Goal: Task Accomplishment & Management: Manage account settings

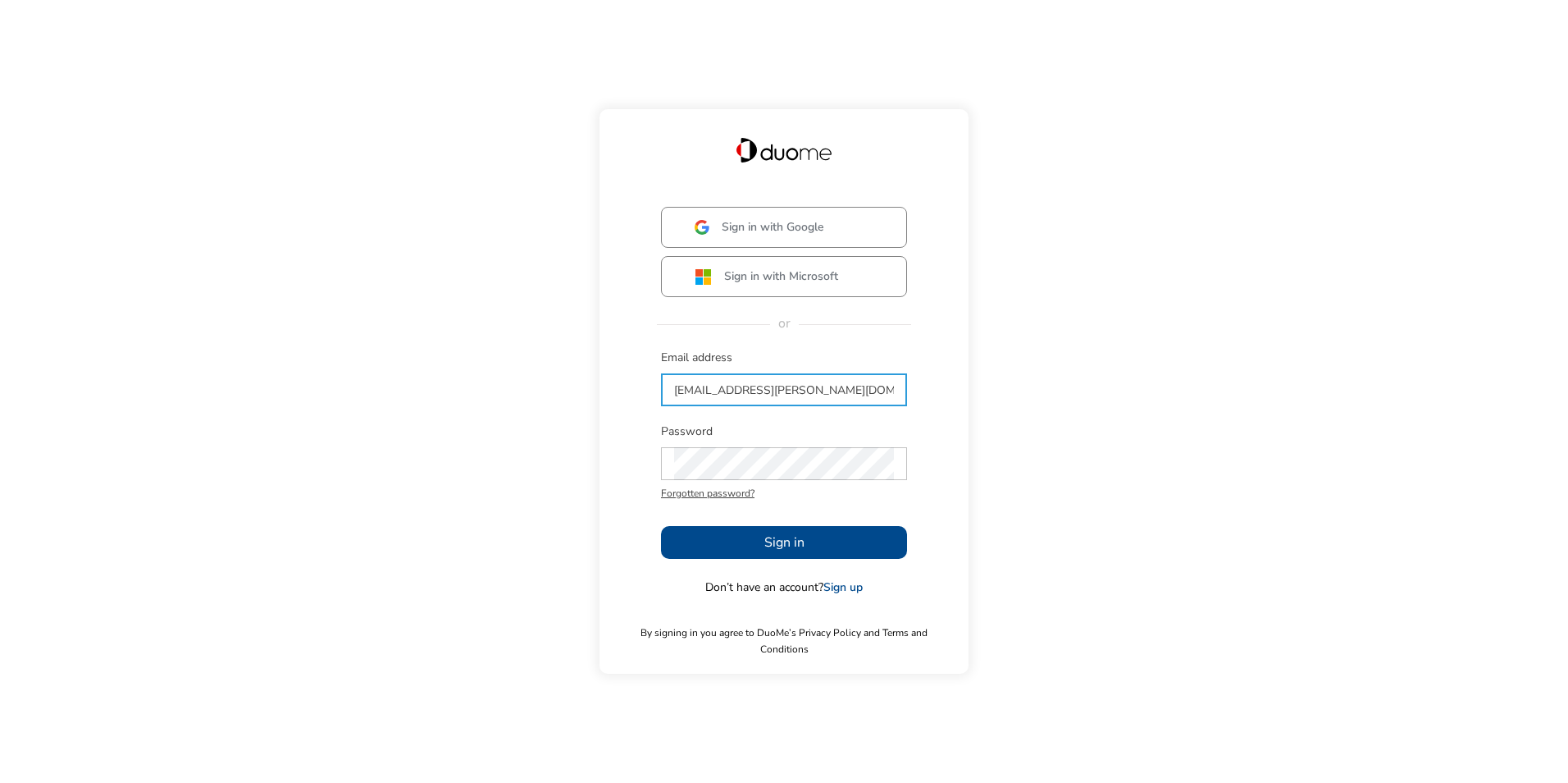
type input "[EMAIL_ADDRESS][PERSON_NAME][DOMAIN_NAME]"
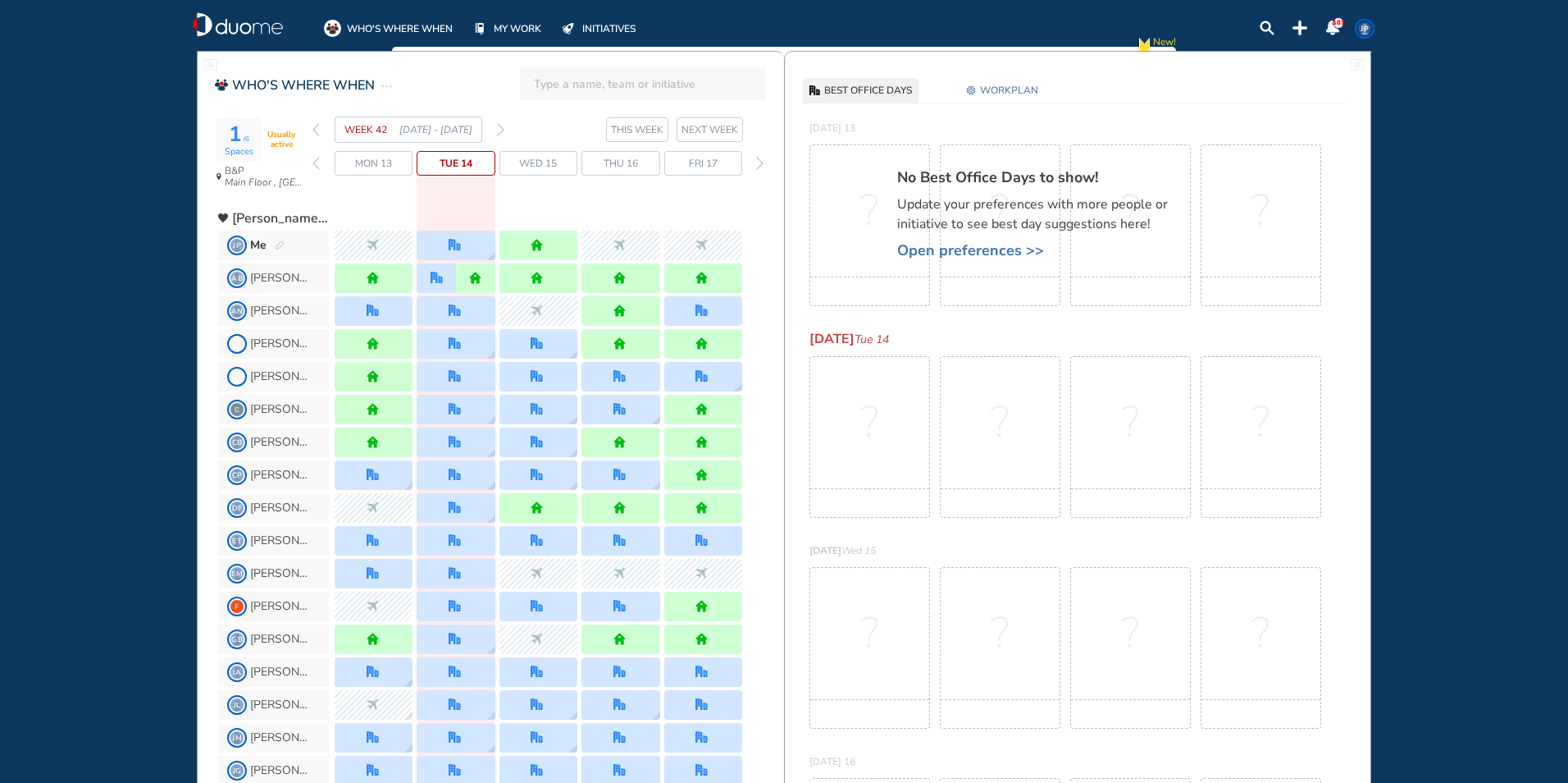
click at [502, 130] on img "forward week" at bounding box center [501, 129] width 7 height 13
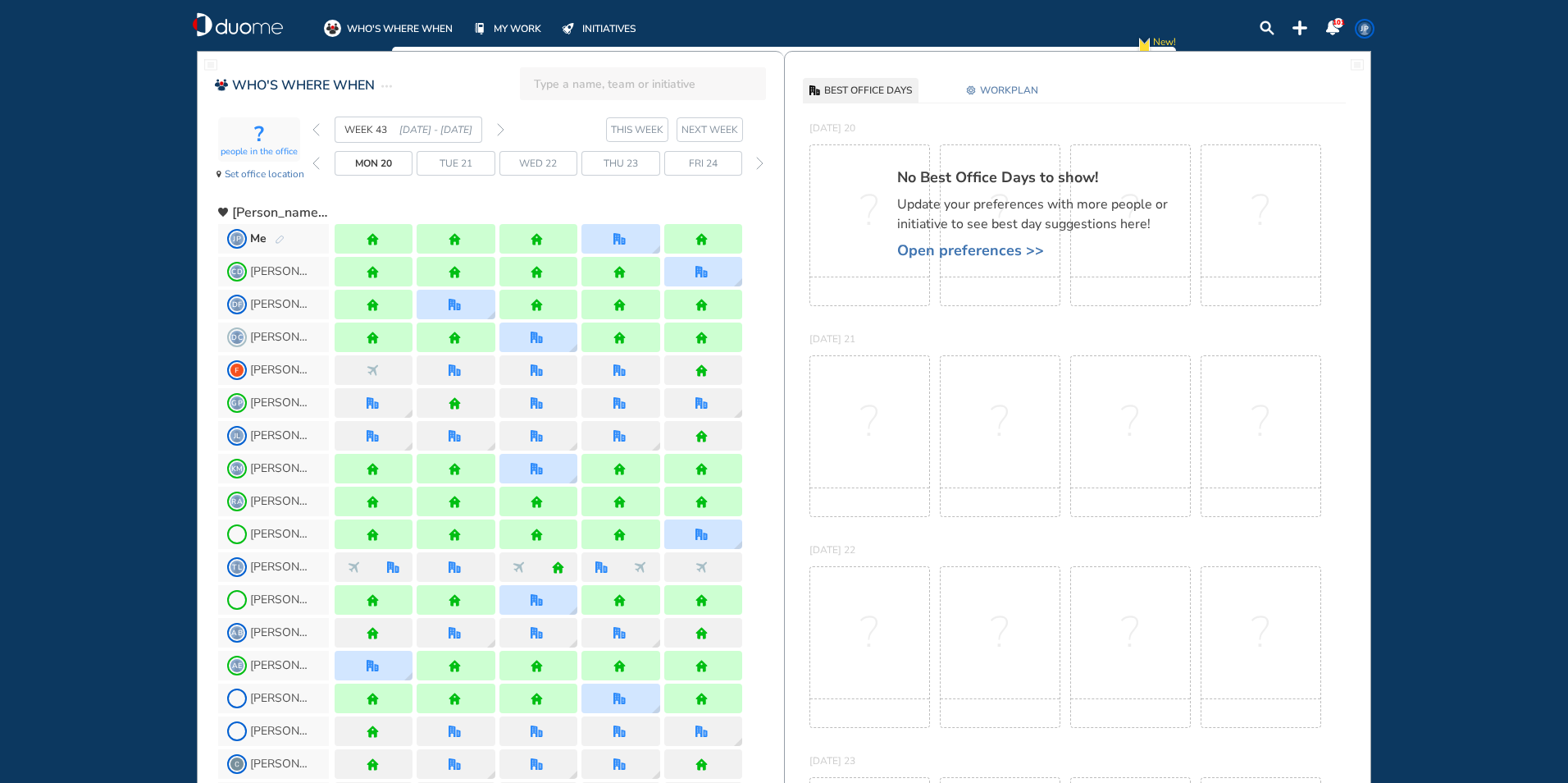
click at [316, 130] on img "back week" at bounding box center [316, 129] width 7 height 13
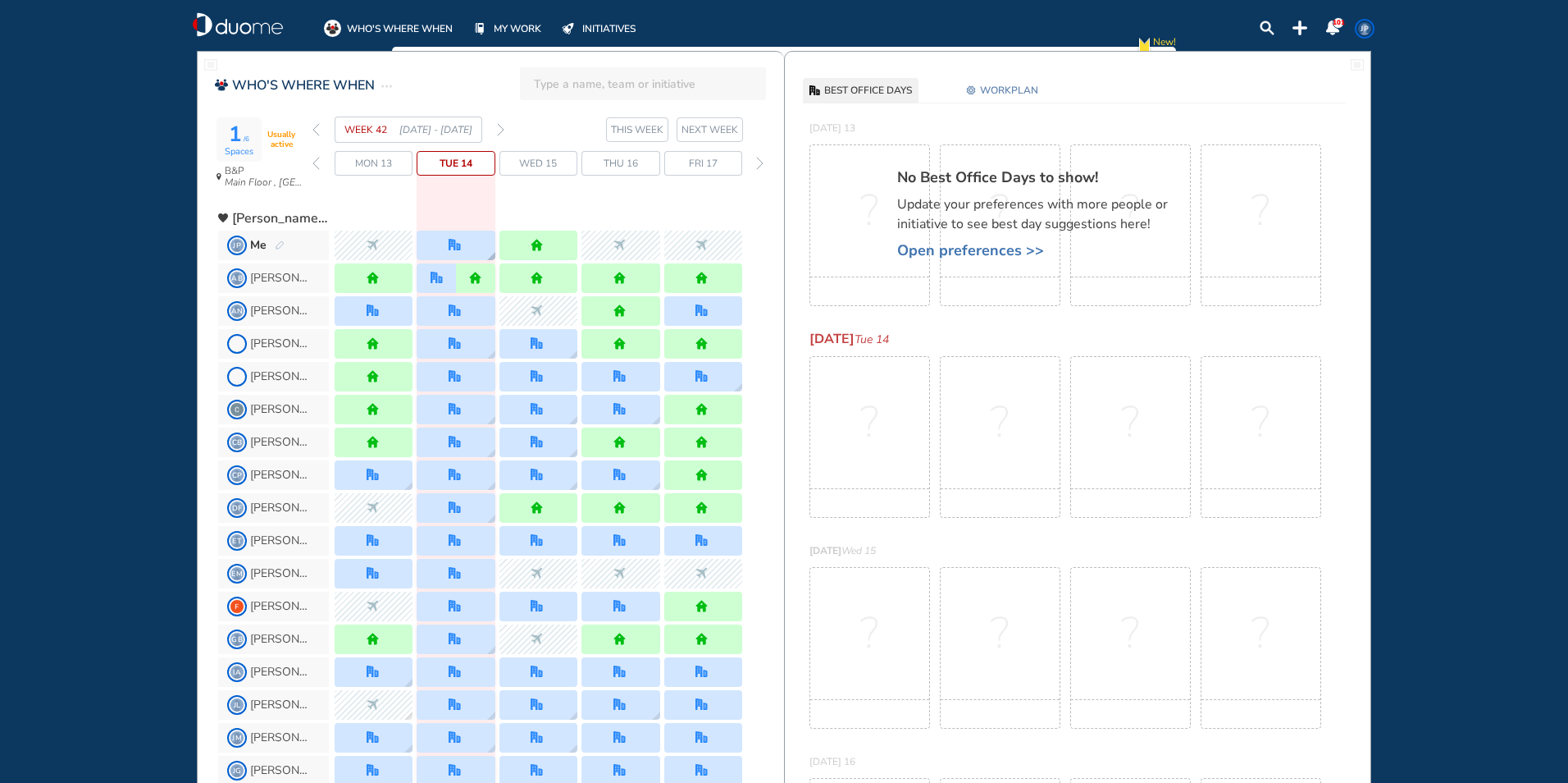
click at [452, 256] on div at bounding box center [455, 245] width 78 height 29
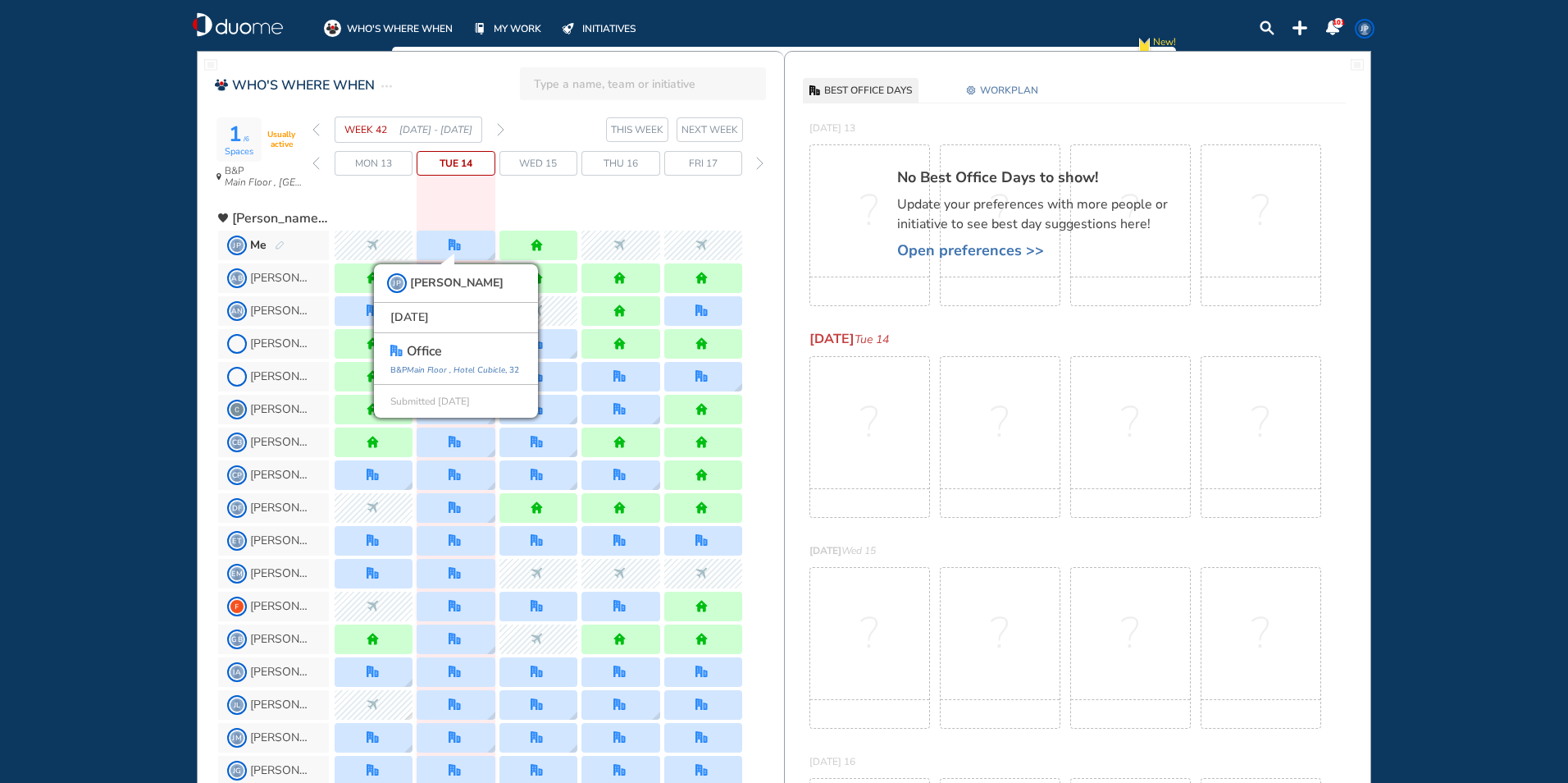
click at [772, 262] on div "[PERSON_NAME]" at bounding box center [501, 278] width 566 height 33
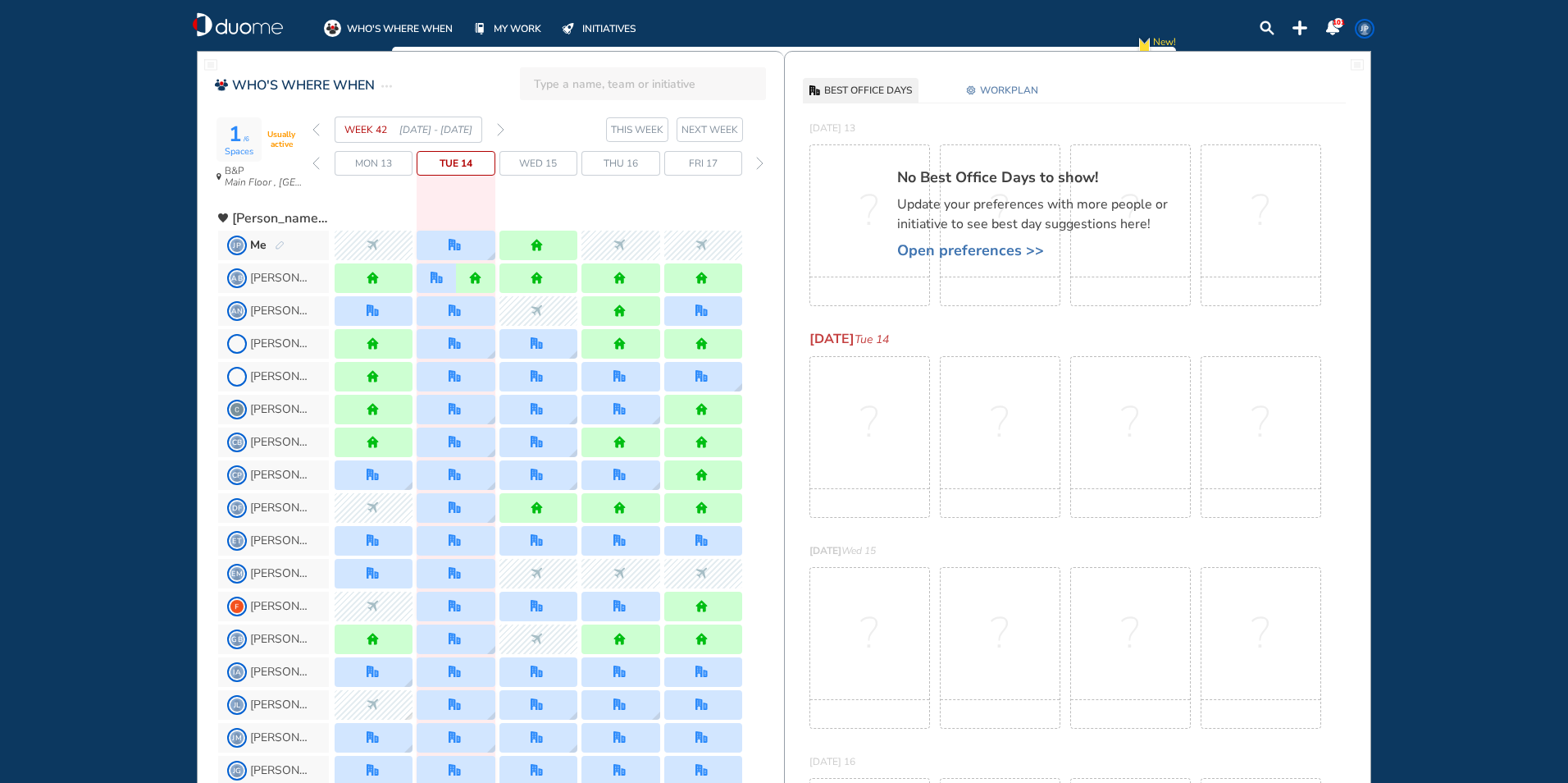
click at [294, 274] on span "[PERSON_NAME]" at bounding box center [280, 278] width 62 height 13
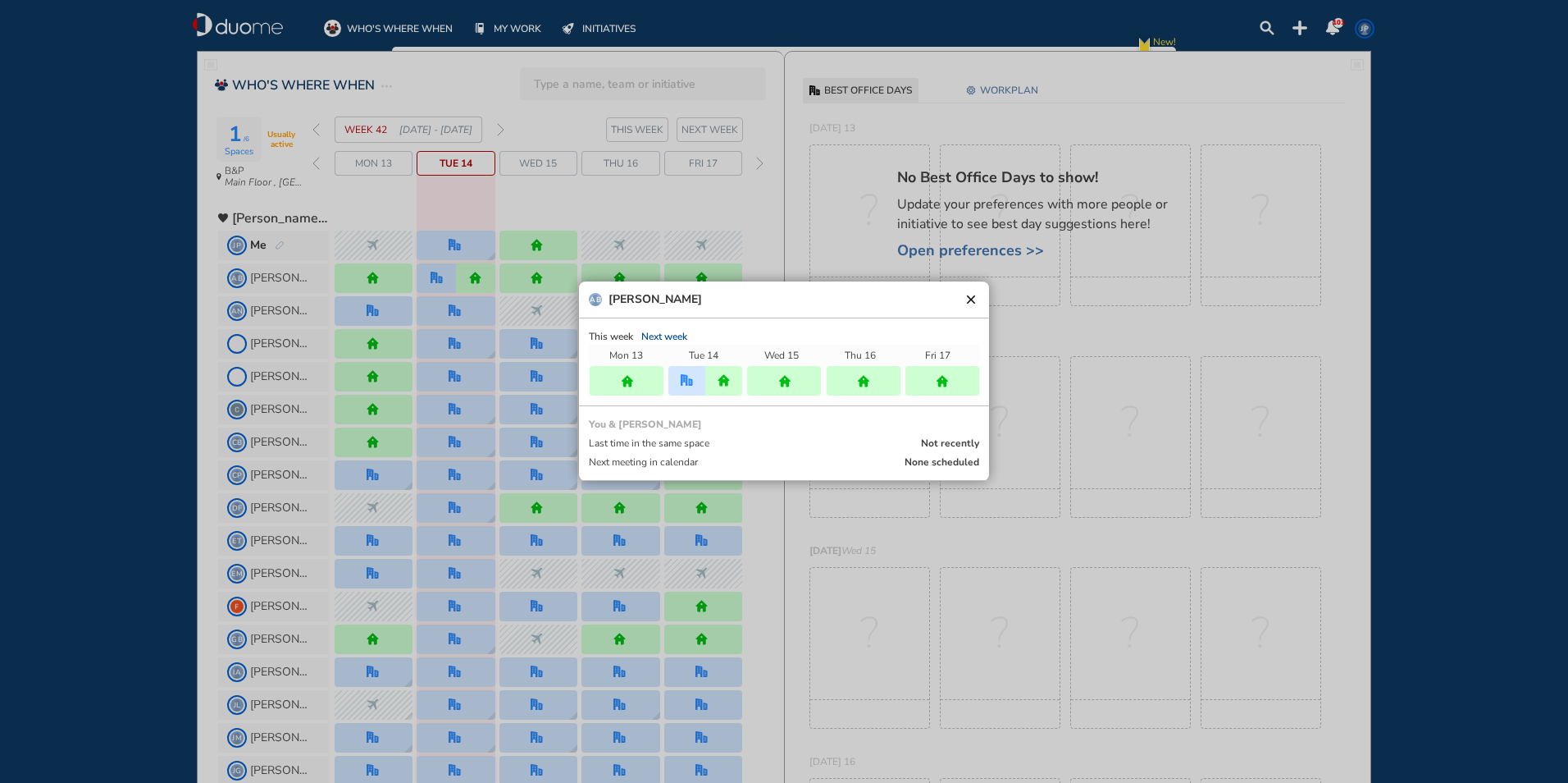
click at [966, 299] on button "clear" at bounding box center [971, 299] width 16 height 16
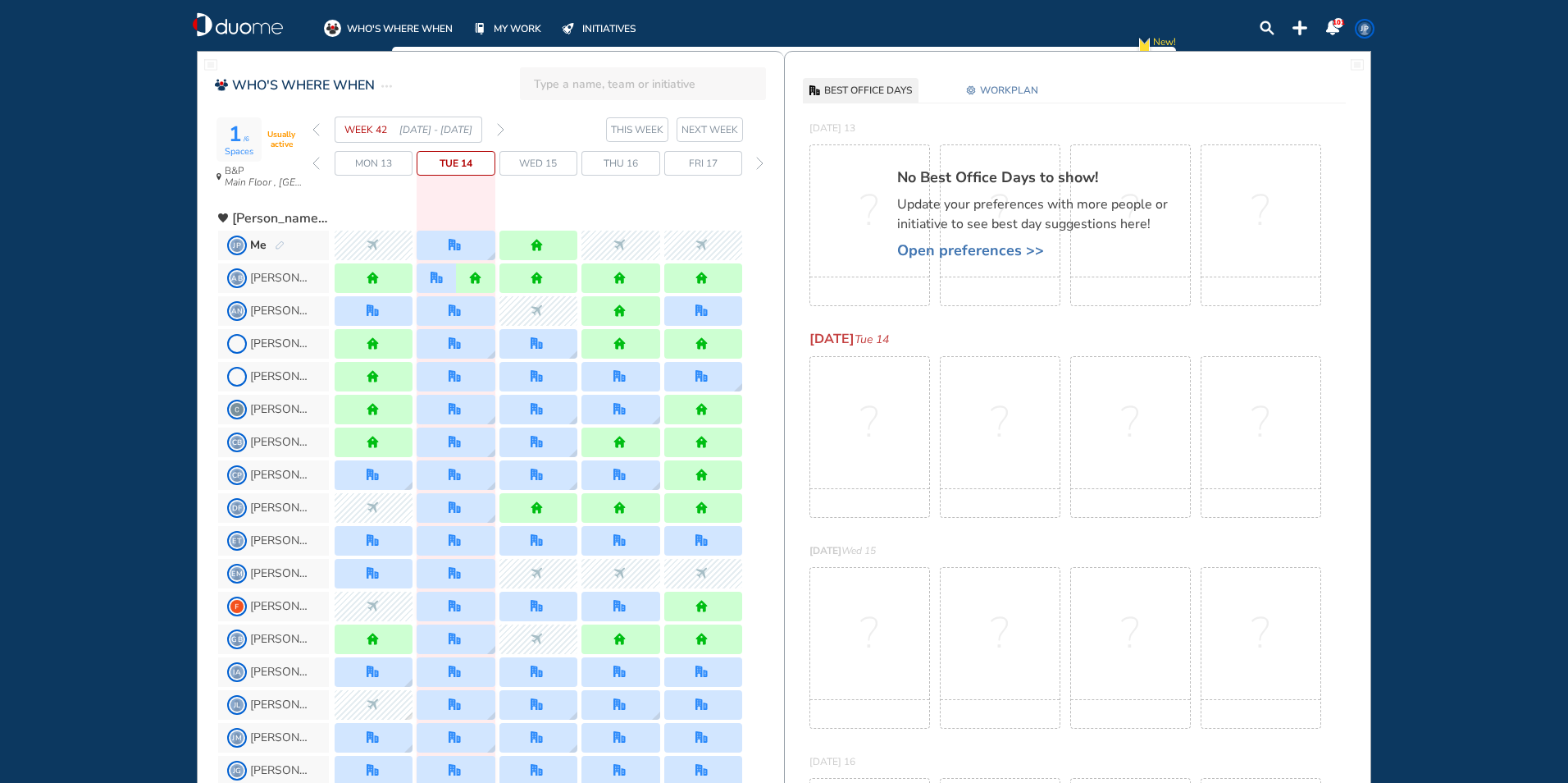
click at [501, 133] on img "forward week" at bounding box center [501, 129] width 7 height 13
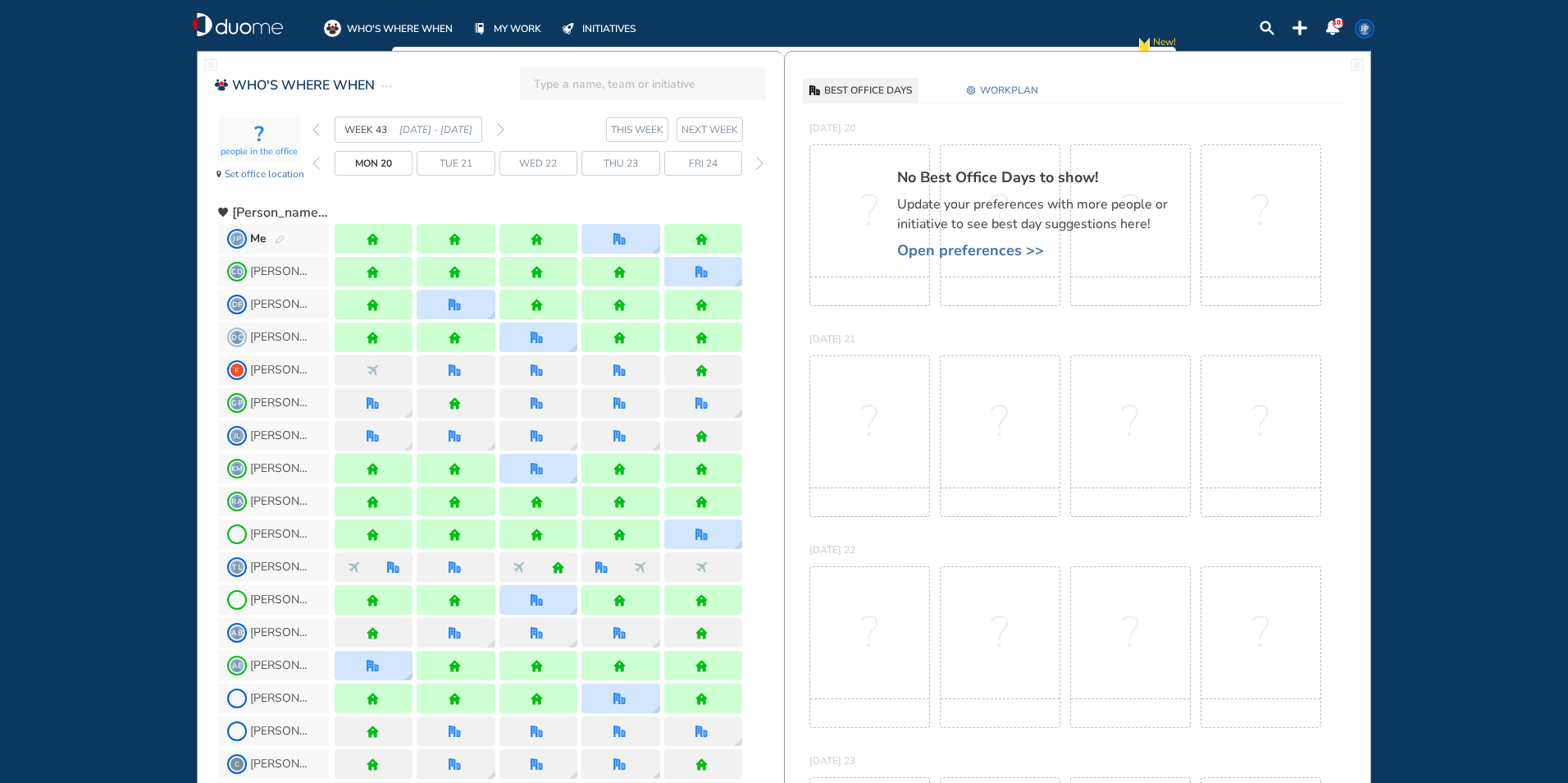
click at [501, 133] on img "forward week" at bounding box center [501, 129] width 7 height 13
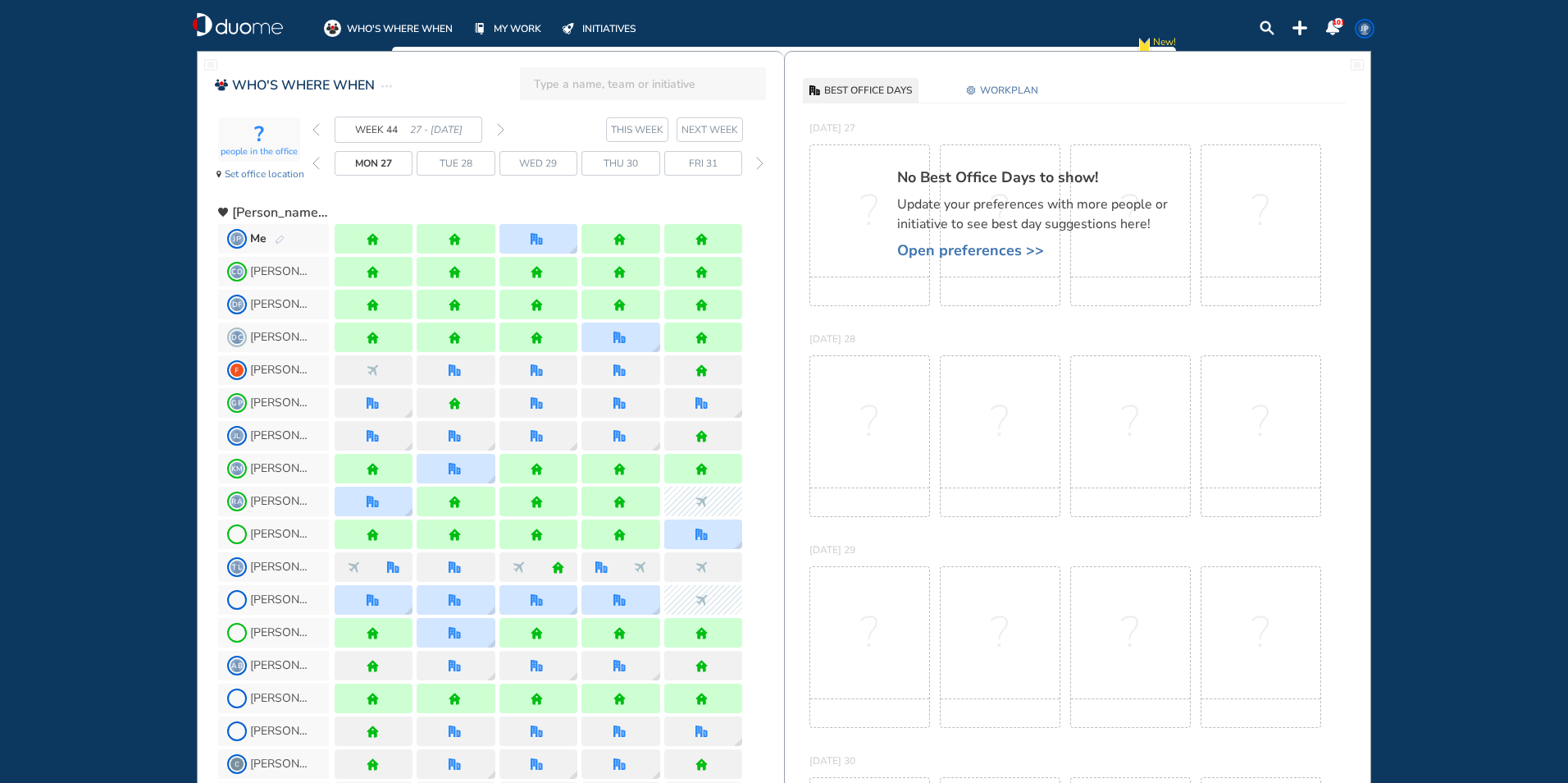
click at [501, 133] on img "forward week" at bounding box center [501, 129] width 7 height 13
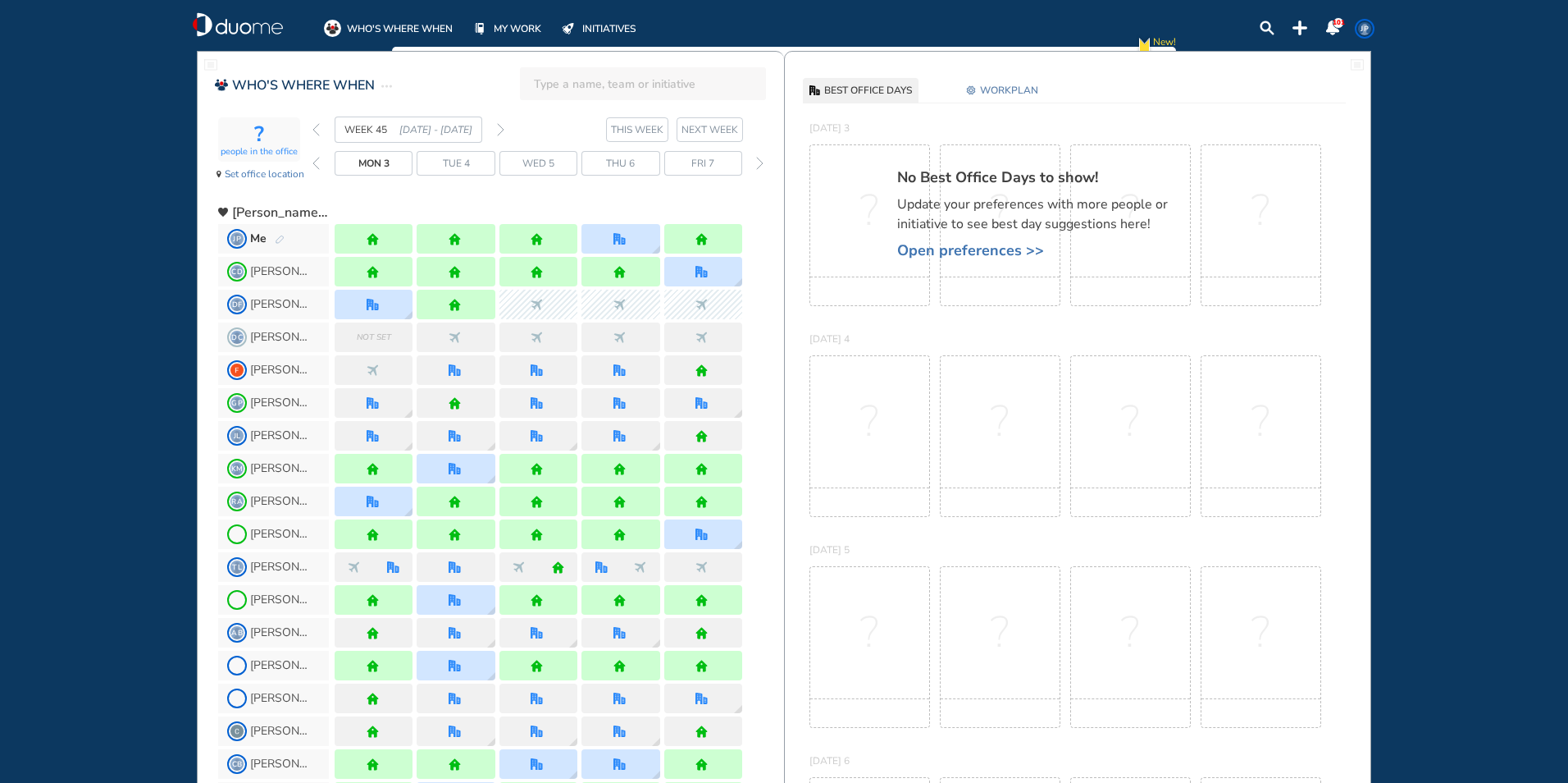
click at [501, 133] on img "forward week" at bounding box center [501, 129] width 7 height 13
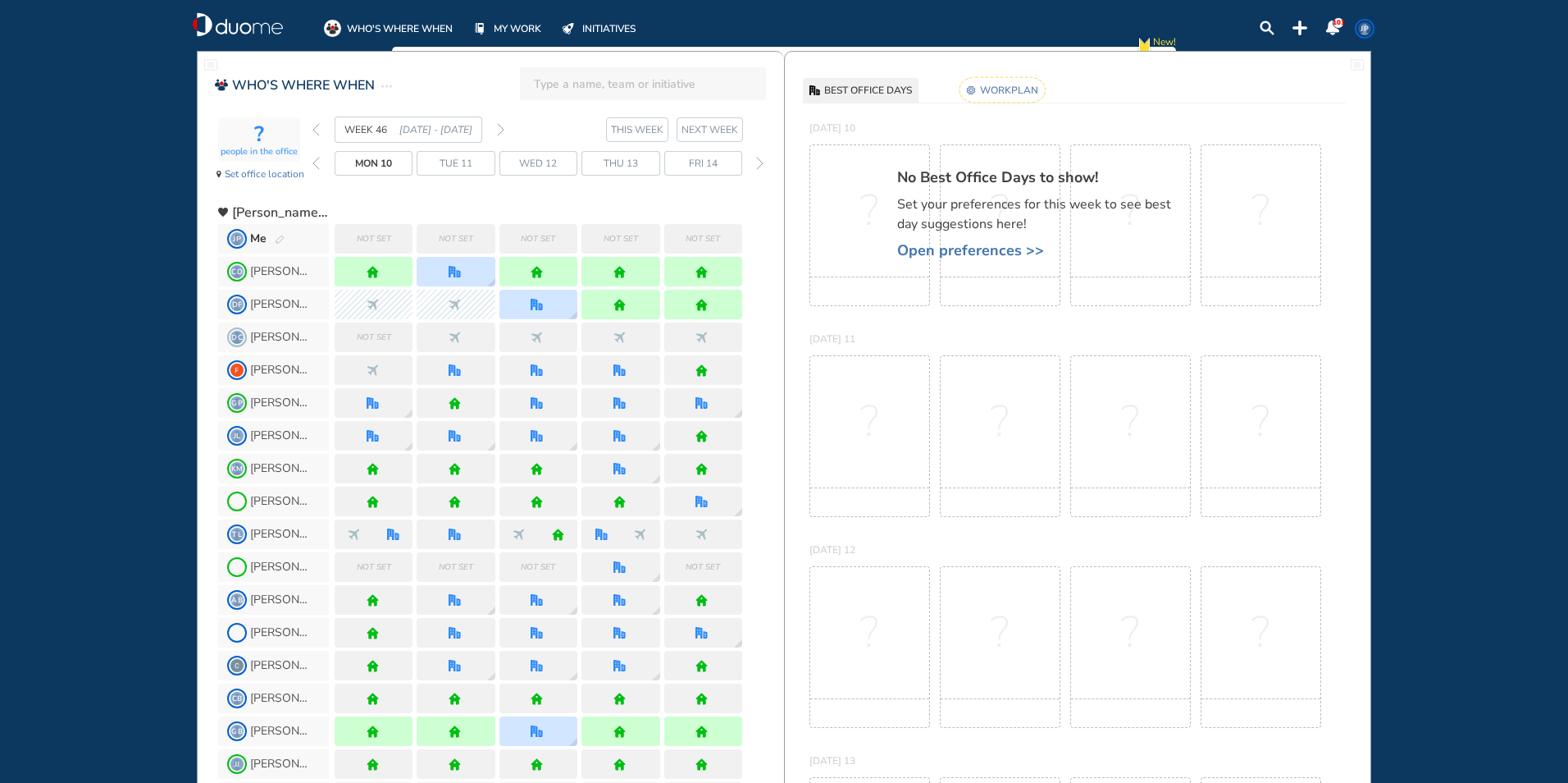
click at [991, 82] on rect at bounding box center [1002, 89] width 86 height 25
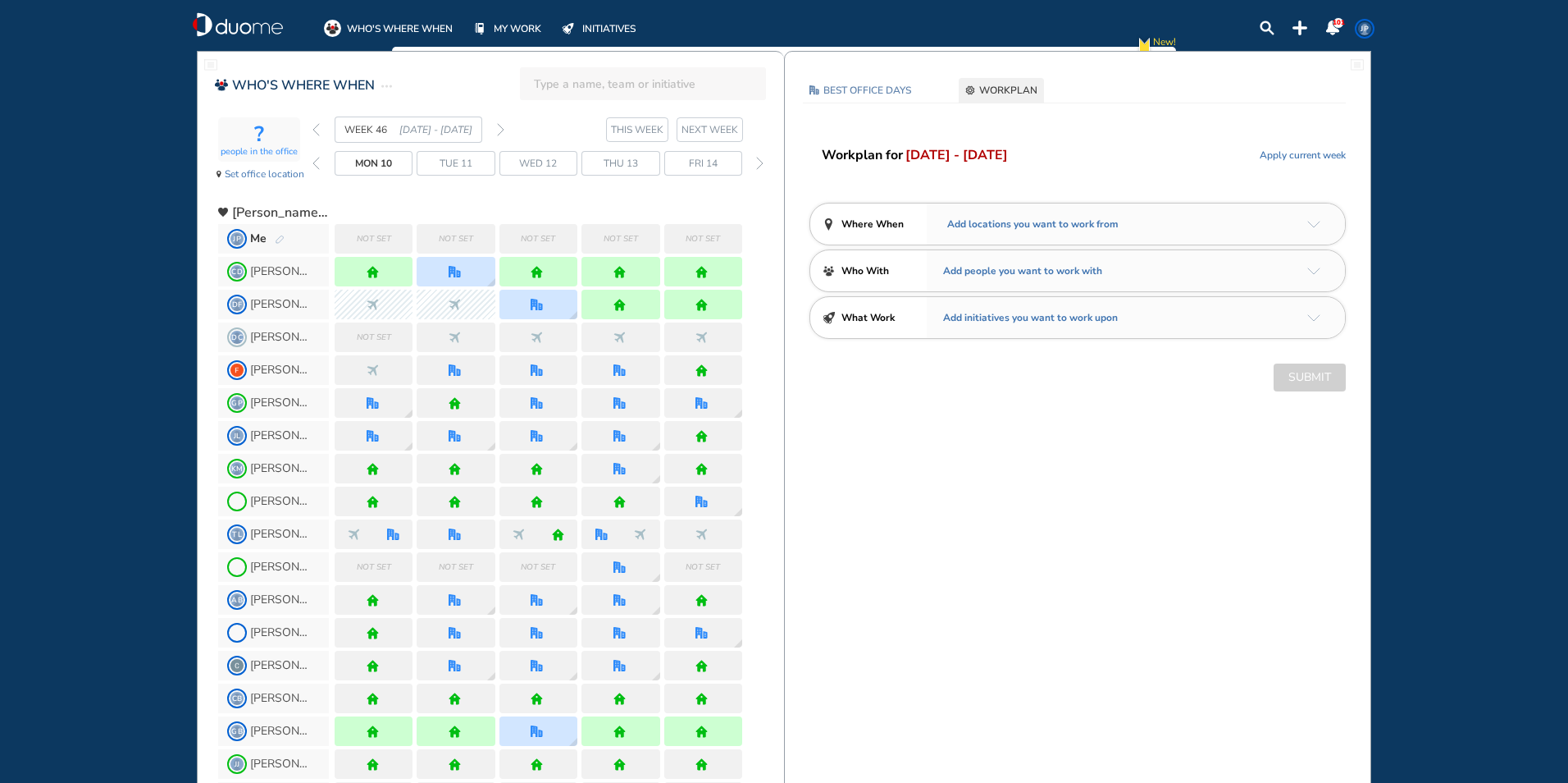
click at [1312, 223] on img "arrow-down-a5b4c4" at bounding box center [1314, 224] width 13 height 7
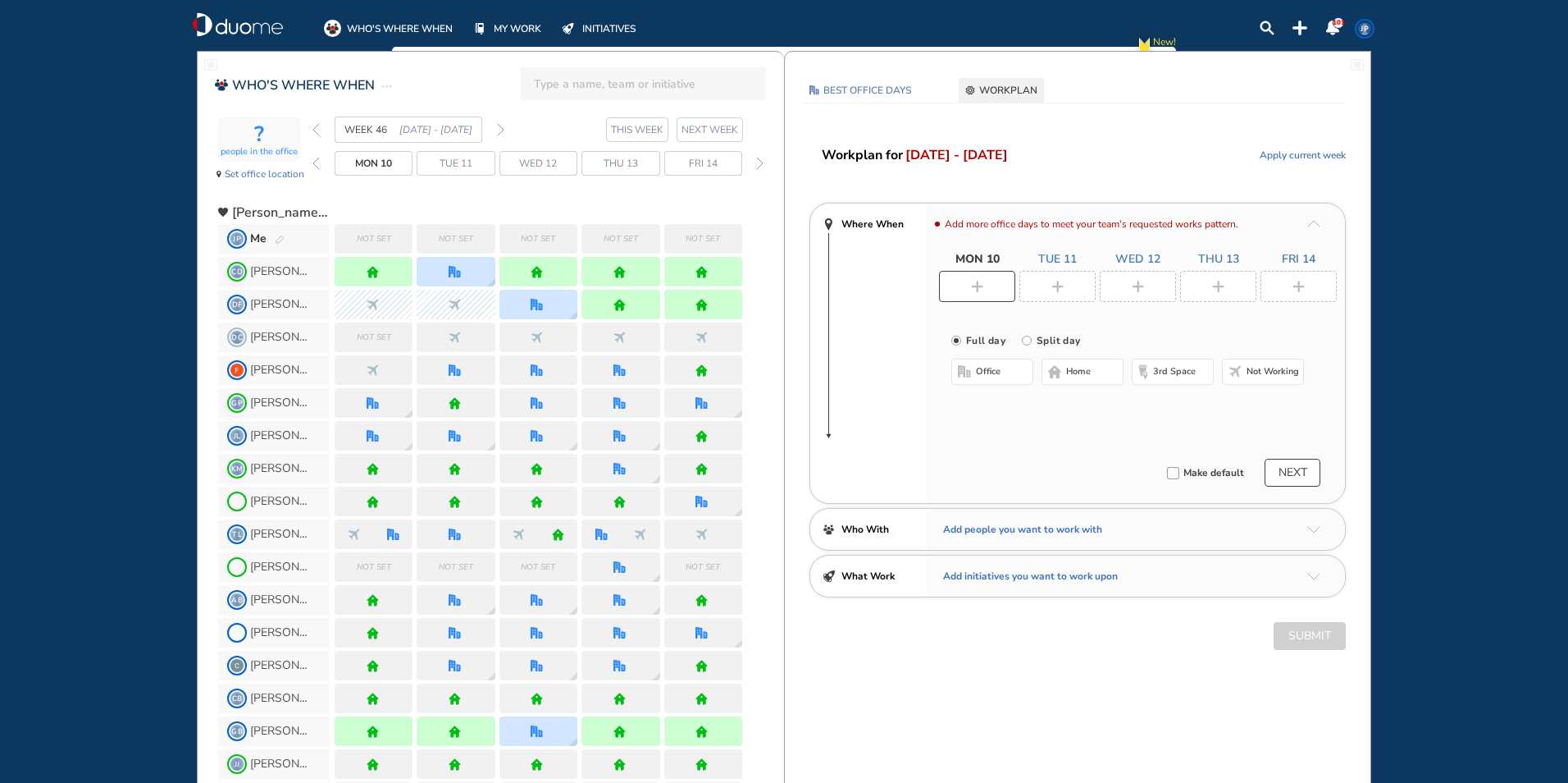
click at [546, 237] on span "Not set" at bounding box center [537, 238] width 35 height 16
click at [1132, 285] on img "plus-rounded-bdbdbd" at bounding box center [1138, 287] width 12 height 12
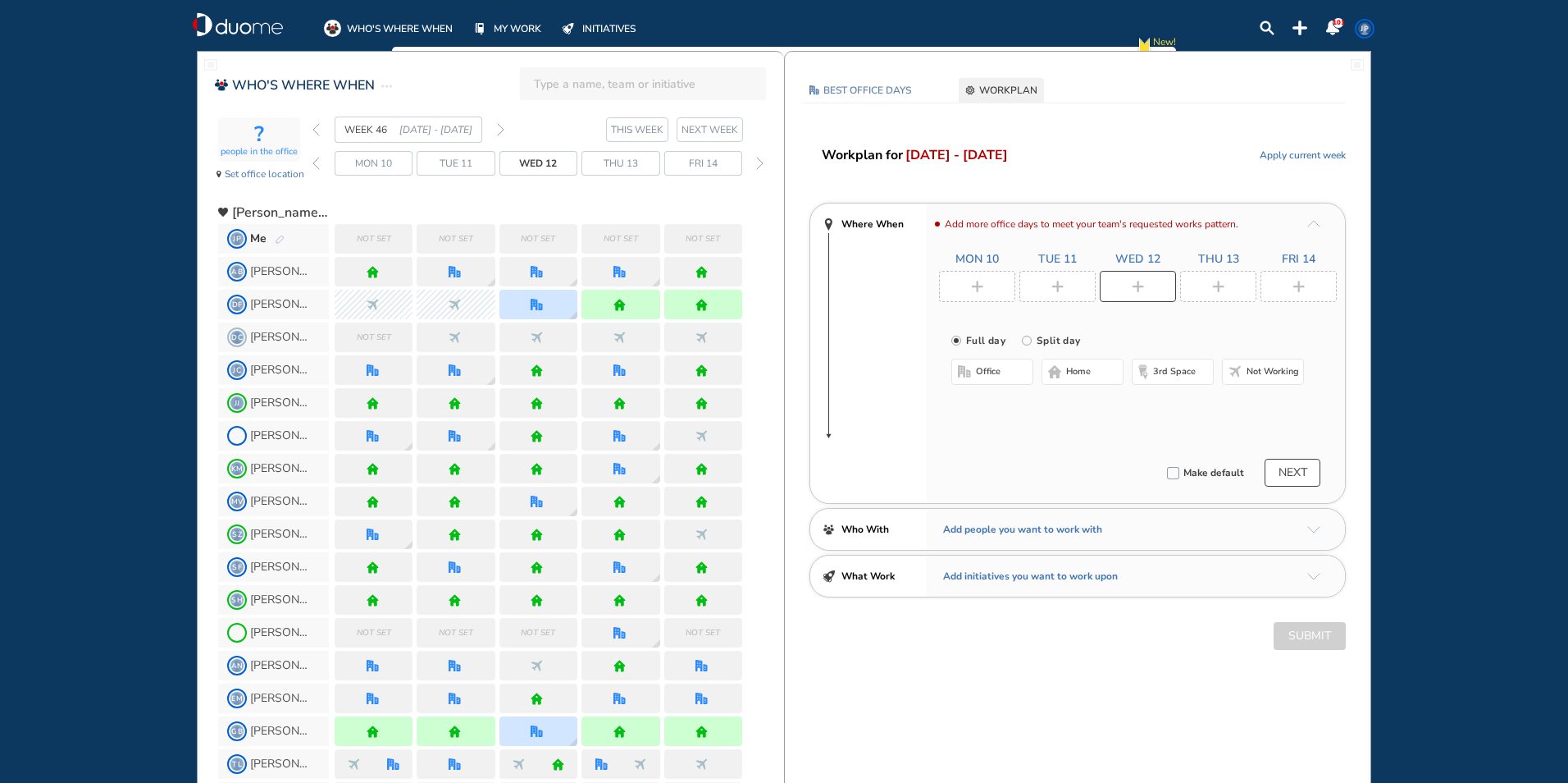
click at [987, 370] on span "office" at bounding box center [988, 371] width 25 height 13
click at [987, 405] on button "Select location" at bounding box center [995, 404] width 66 height 16
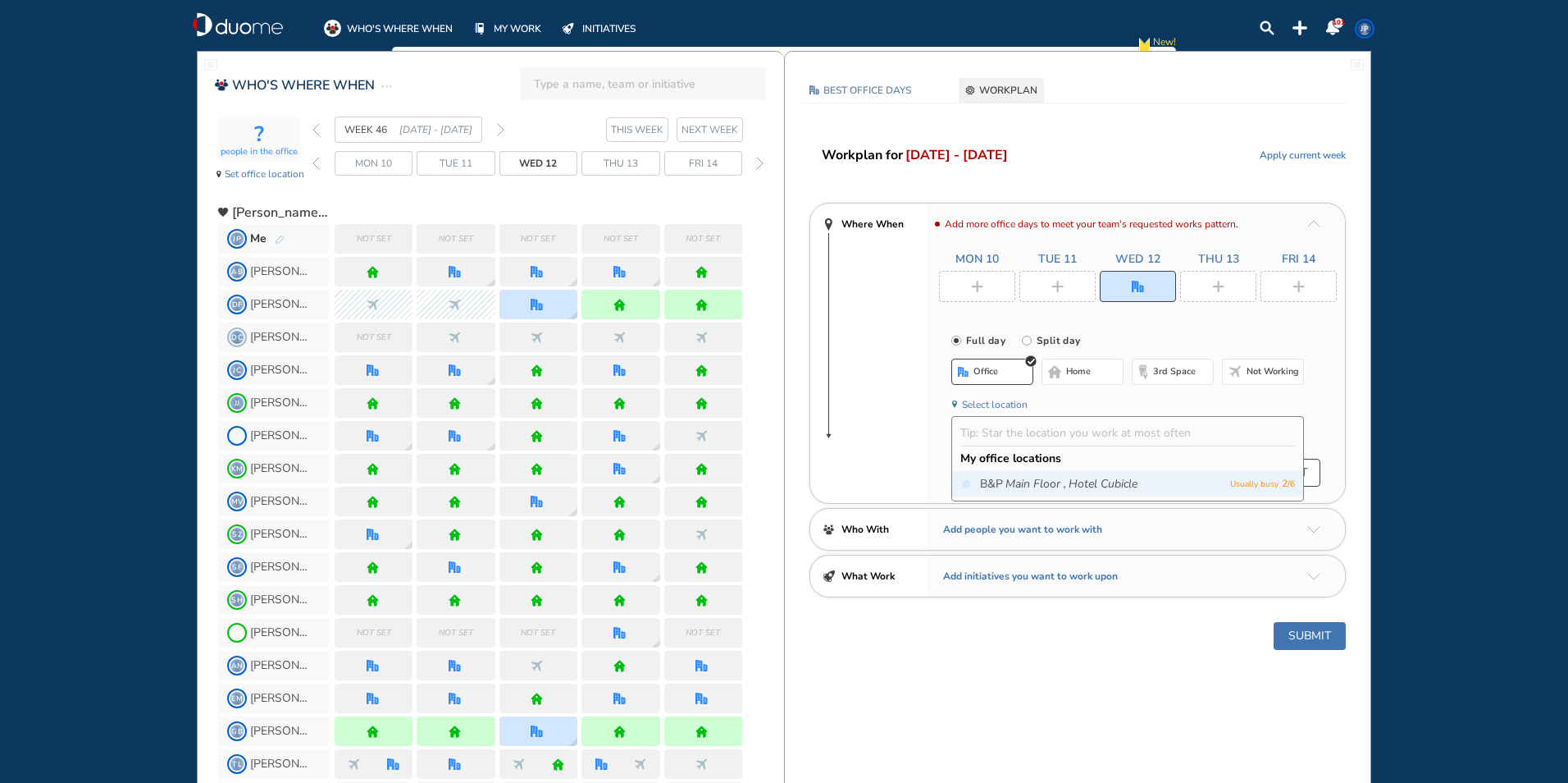
click at [1025, 490] on icon "Main Floor ," at bounding box center [1035, 484] width 61 height 16
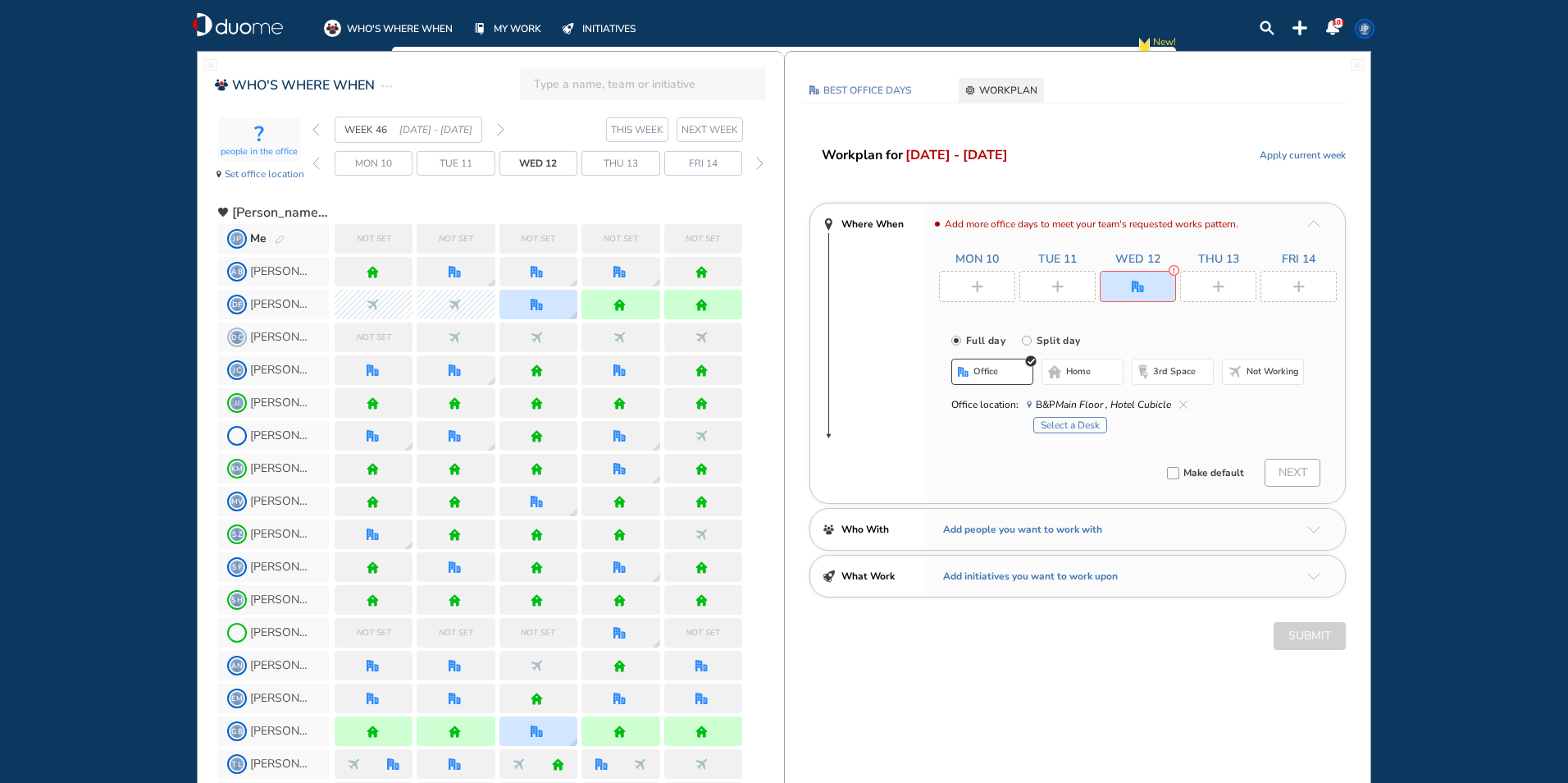
click at [1071, 428] on button "Select a Desk" at bounding box center [1070, 425] width 74 height 16
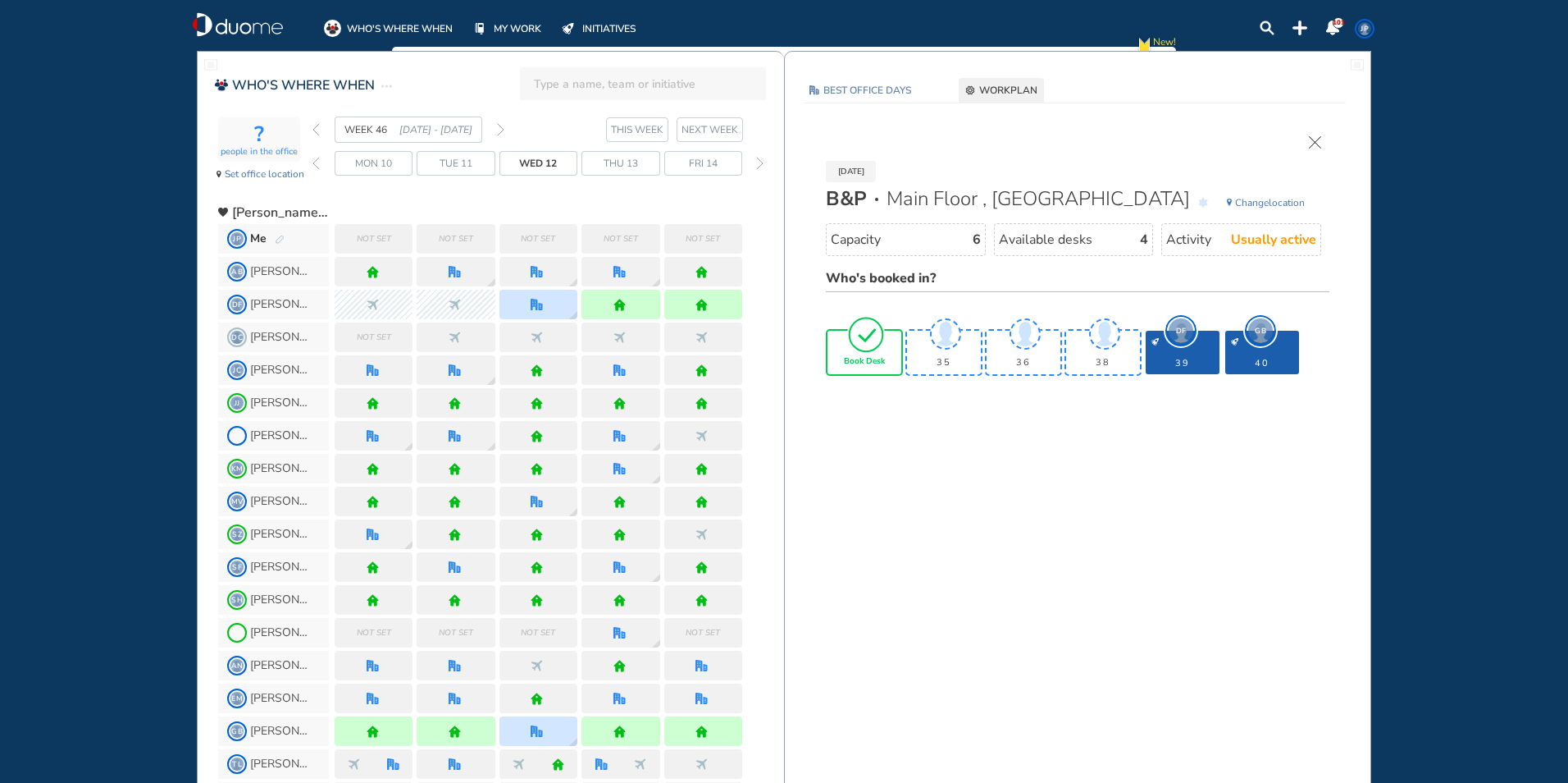
click at [856, 362] on span "Book Desk" at bounding box center [864, 362] width 41 height 10
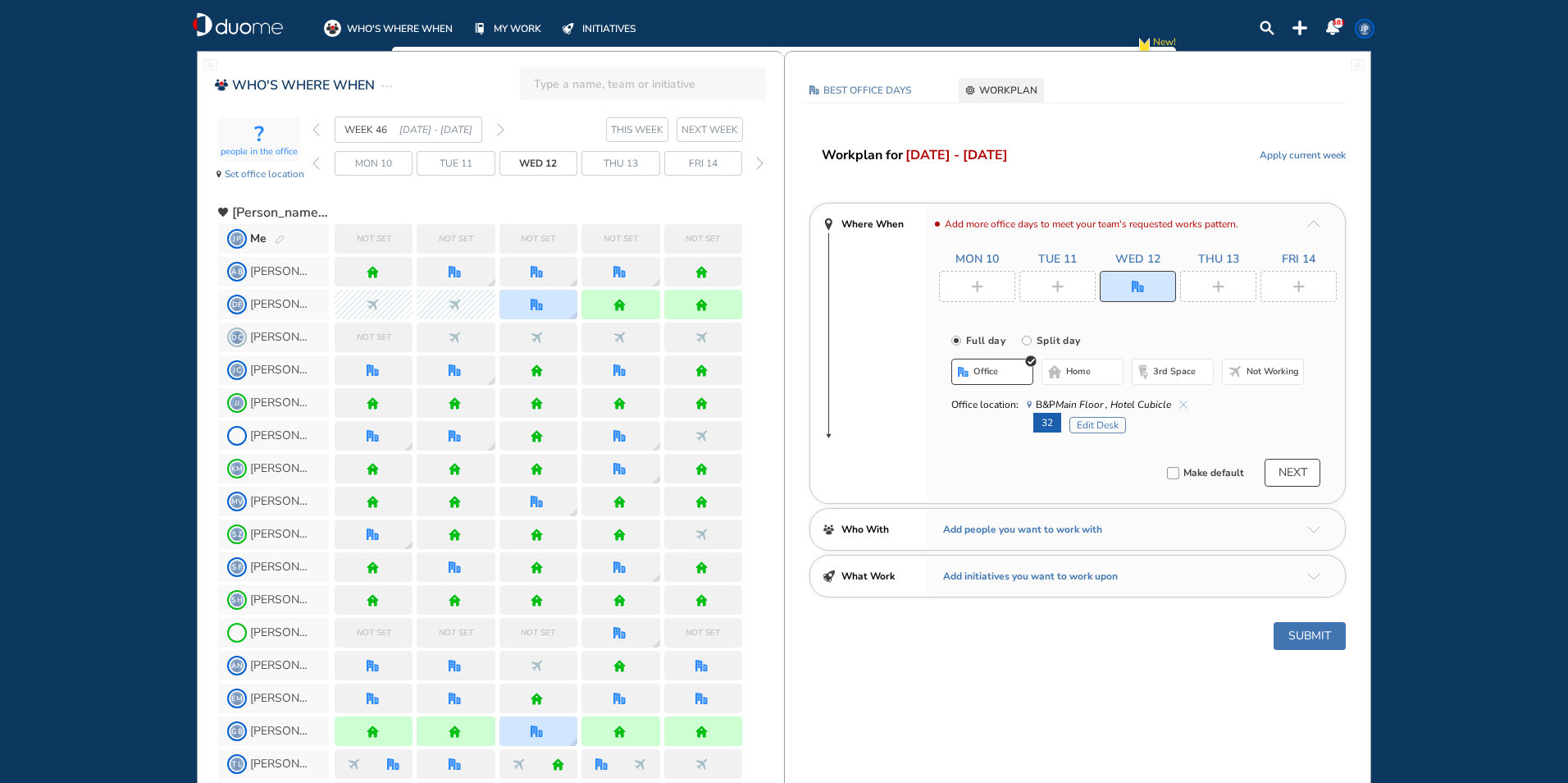
click at [957, 279] on div at bounding box center [976, 286] width 76 height 31
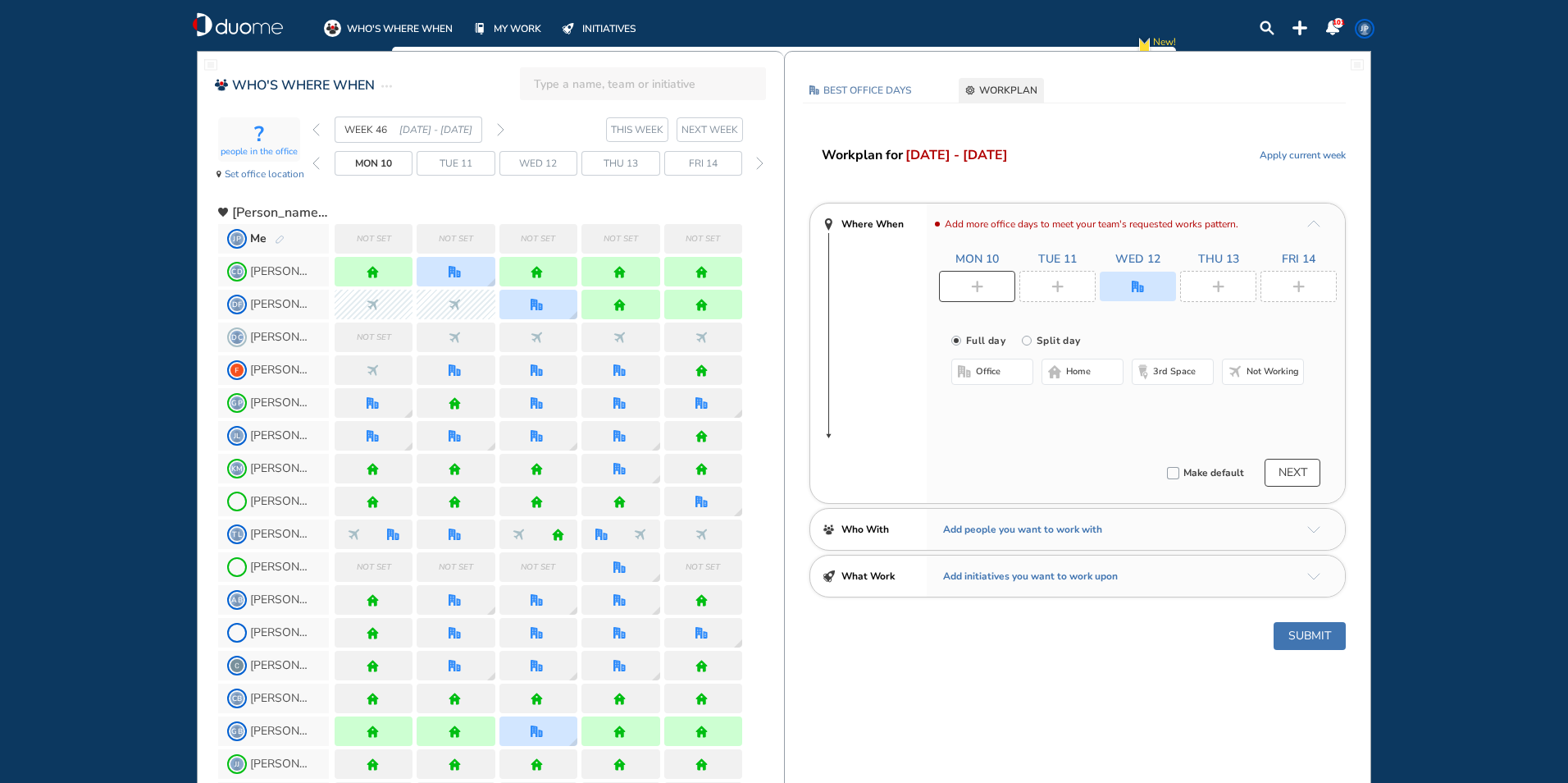
click at [1075, 369] on span "home" at bounding box center [1078, 371] width 25 height 13
click at [1063, 291] on img "plus-rounded-bdbdbd" at bounding box center [1058, 287] width 12 height 12
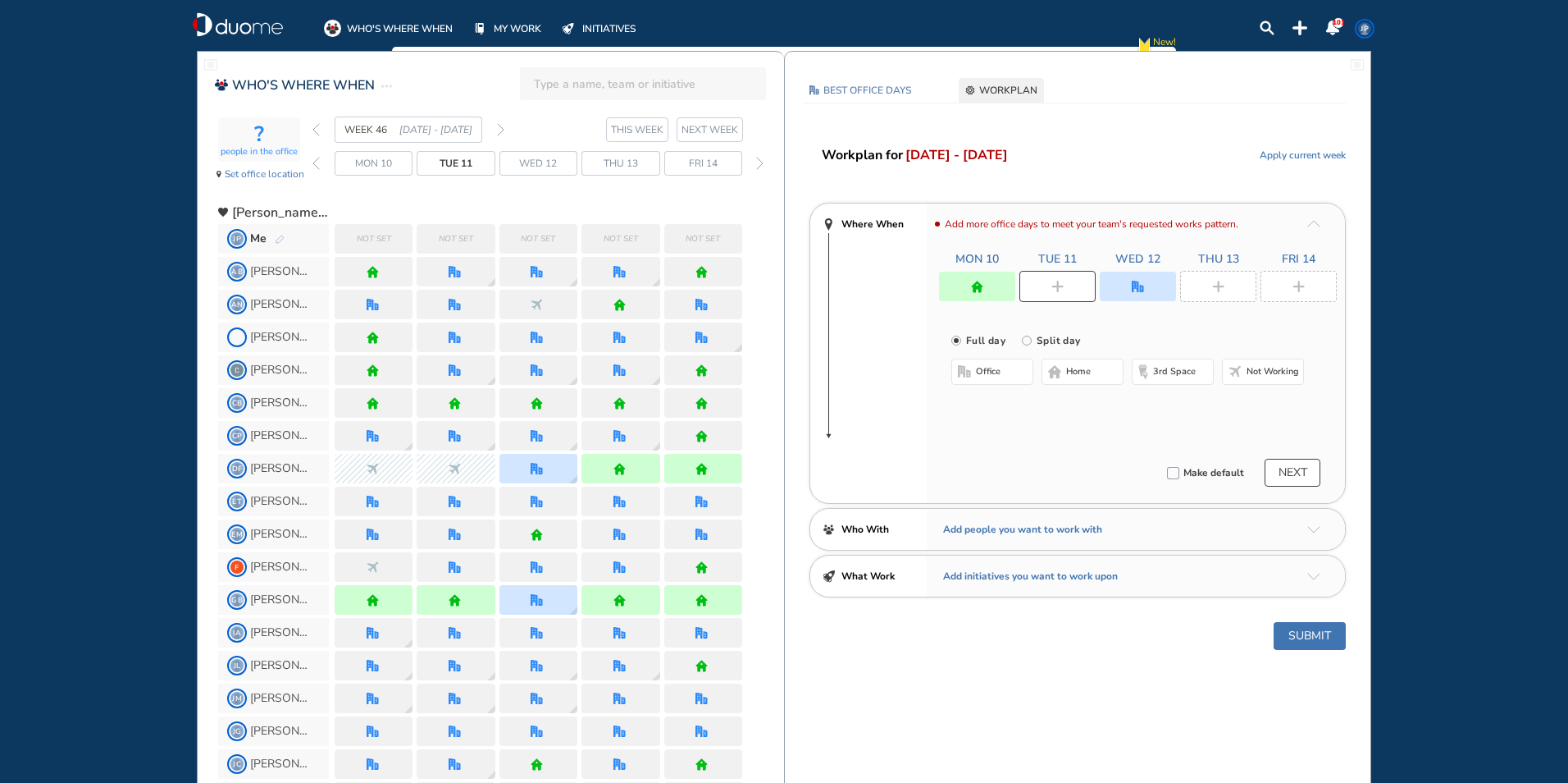
click at [1082, 371] on span "home" at bounding box center [1078, 371] width 25 height 13
click at [1218, 292] on img "plus-rounded-bdbdbd" at bounding box center [1218, 287] width 12 height 12
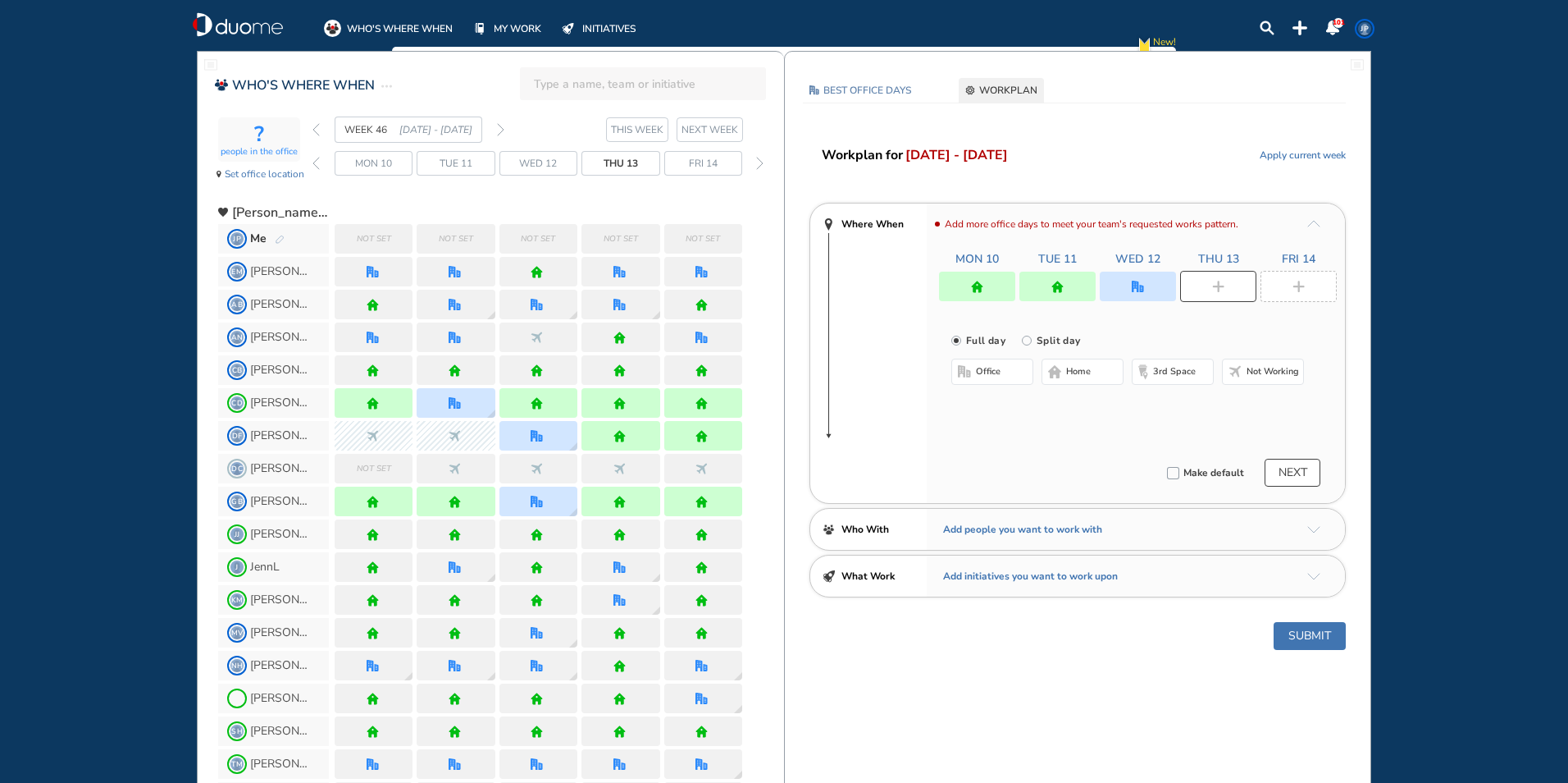
click at [1096, 379] on button "home" at bounding box center [1083, 371] width 82 height 26
click at [1291, 288] on div at bounding box center [1298, 286] width 76 height 31
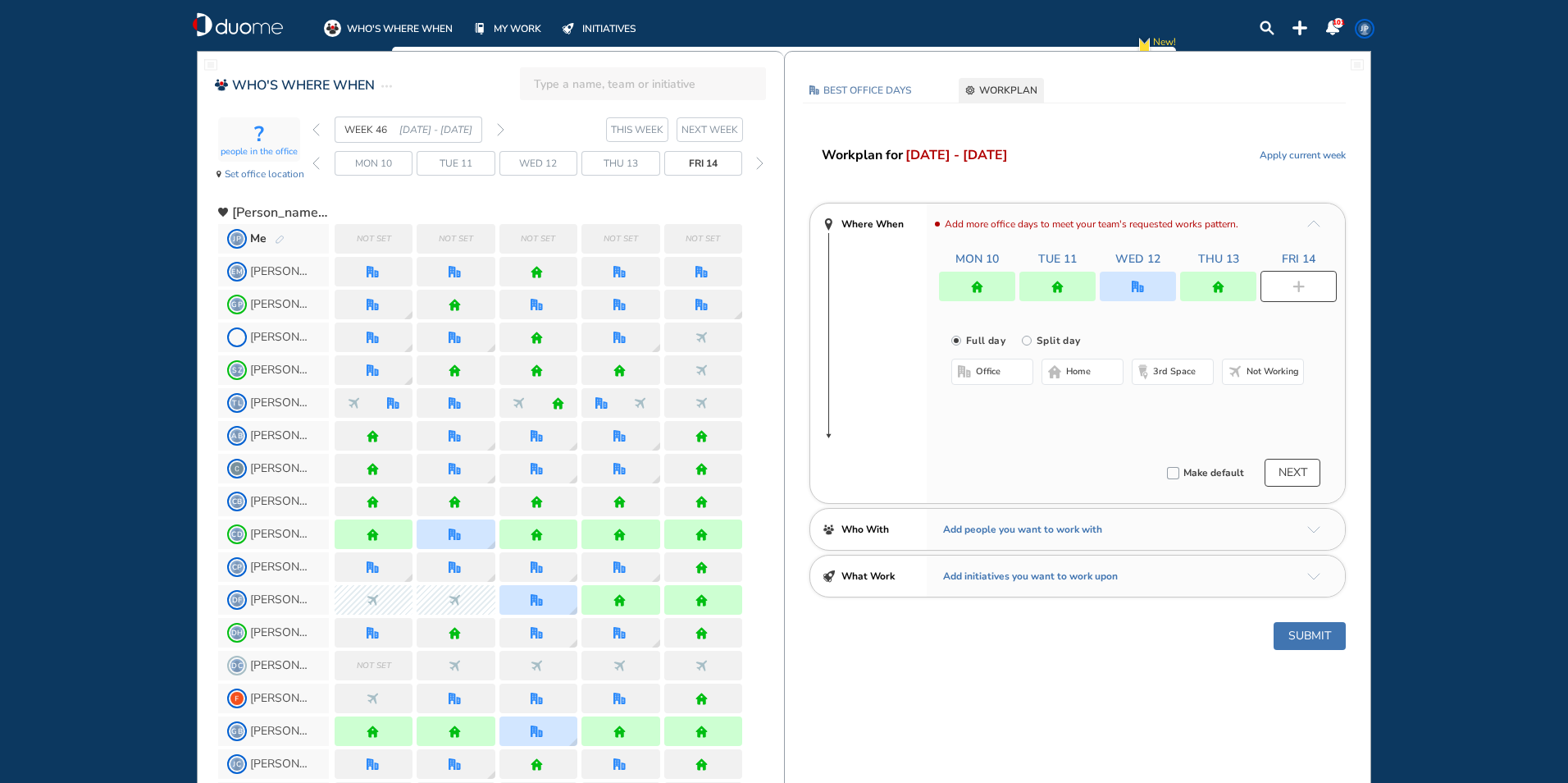
click at [1071, 374] on span "home" at bounding box center [1078, 371] width 25 height 13
click at [1303, 639] on button "Submit" at bounding box center [1309, 635] width 72 height 28
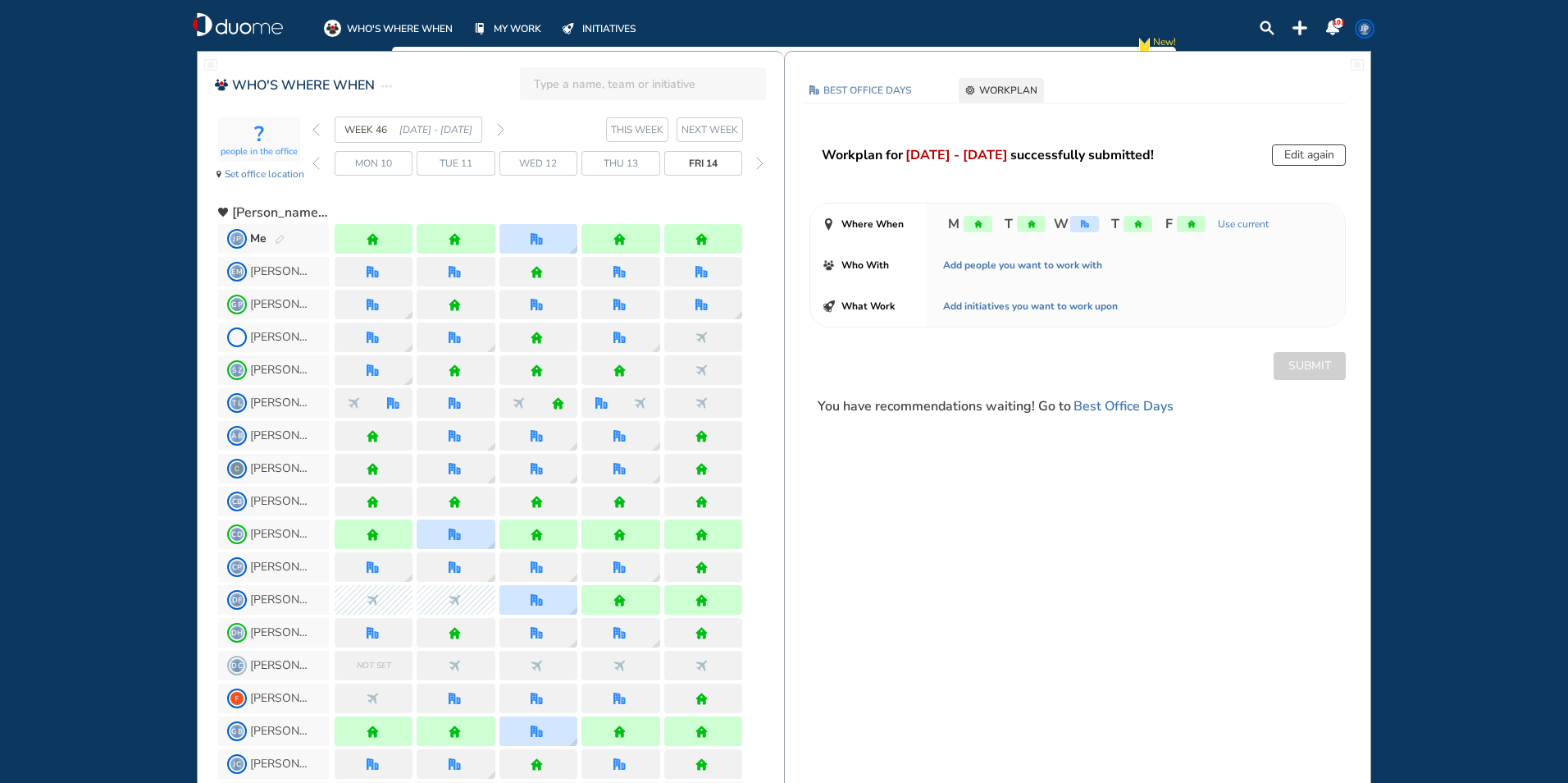
click at [319, 127] on img "back week" at bounding box center [316, 129] width 7 height 13
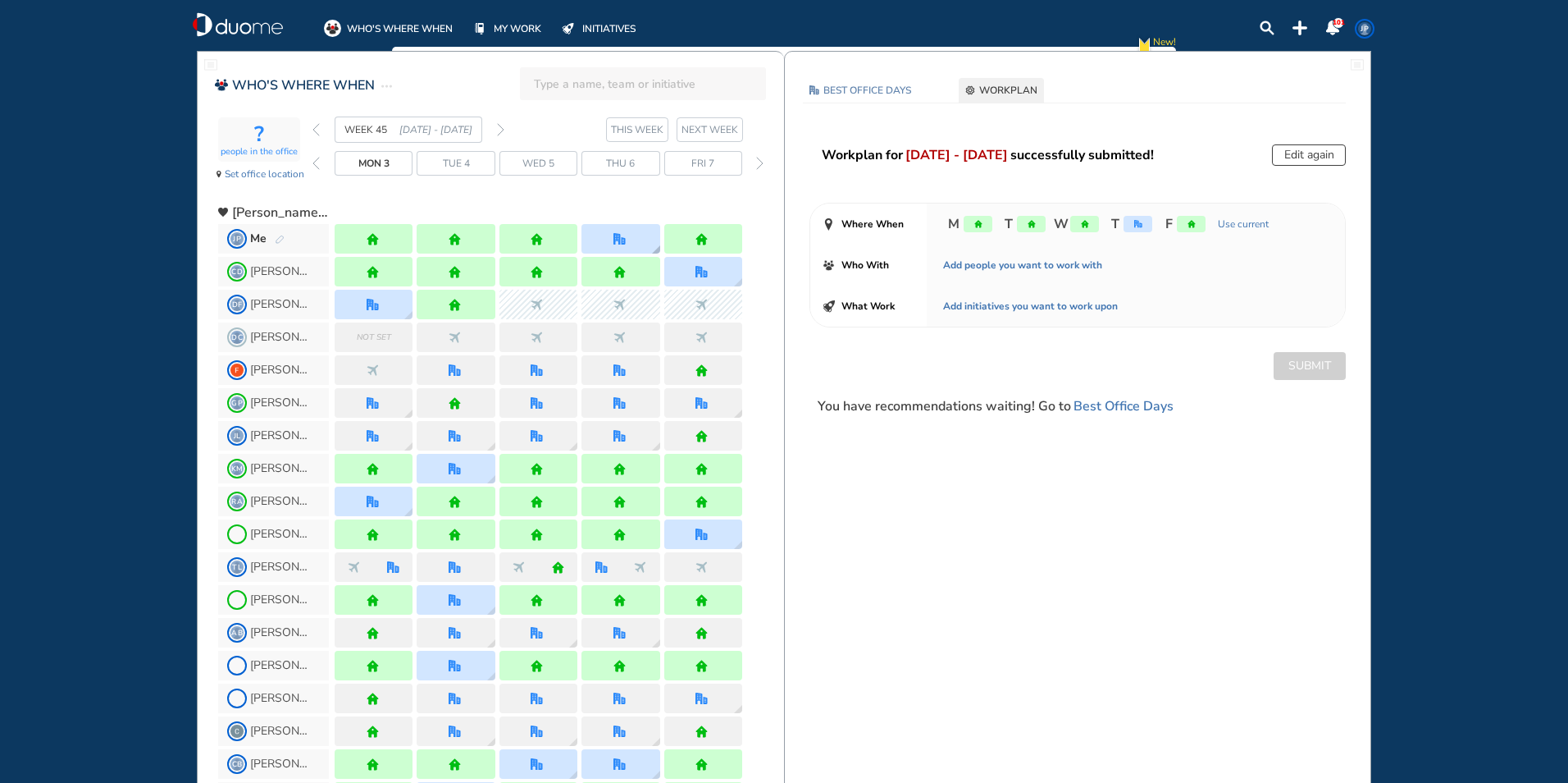
click at [636, 238] on div at bounding box center [619, 238] width 78 height 29
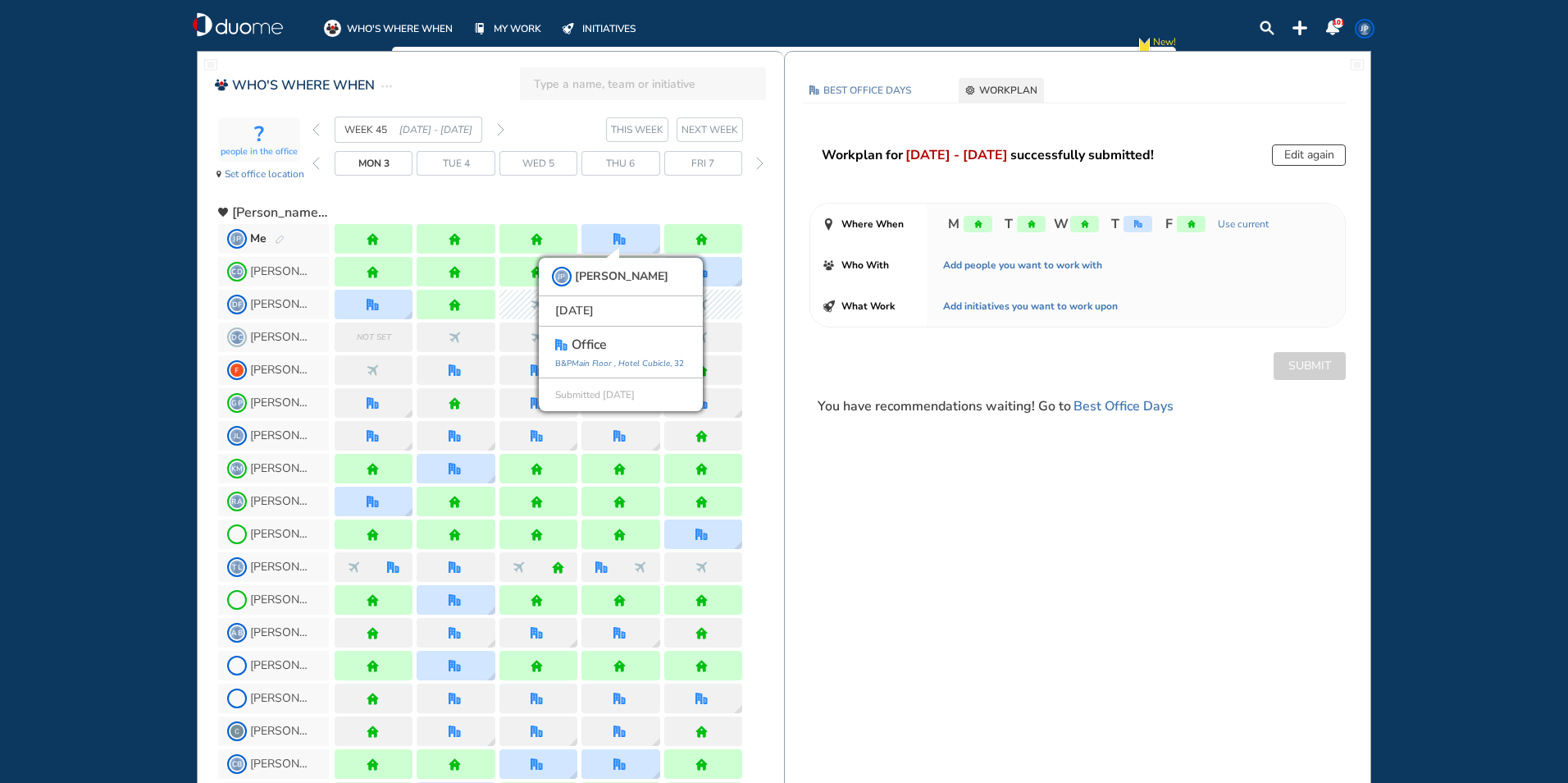
click at [618, 193] on div at bounding box center [538, 205] width 408 height 29
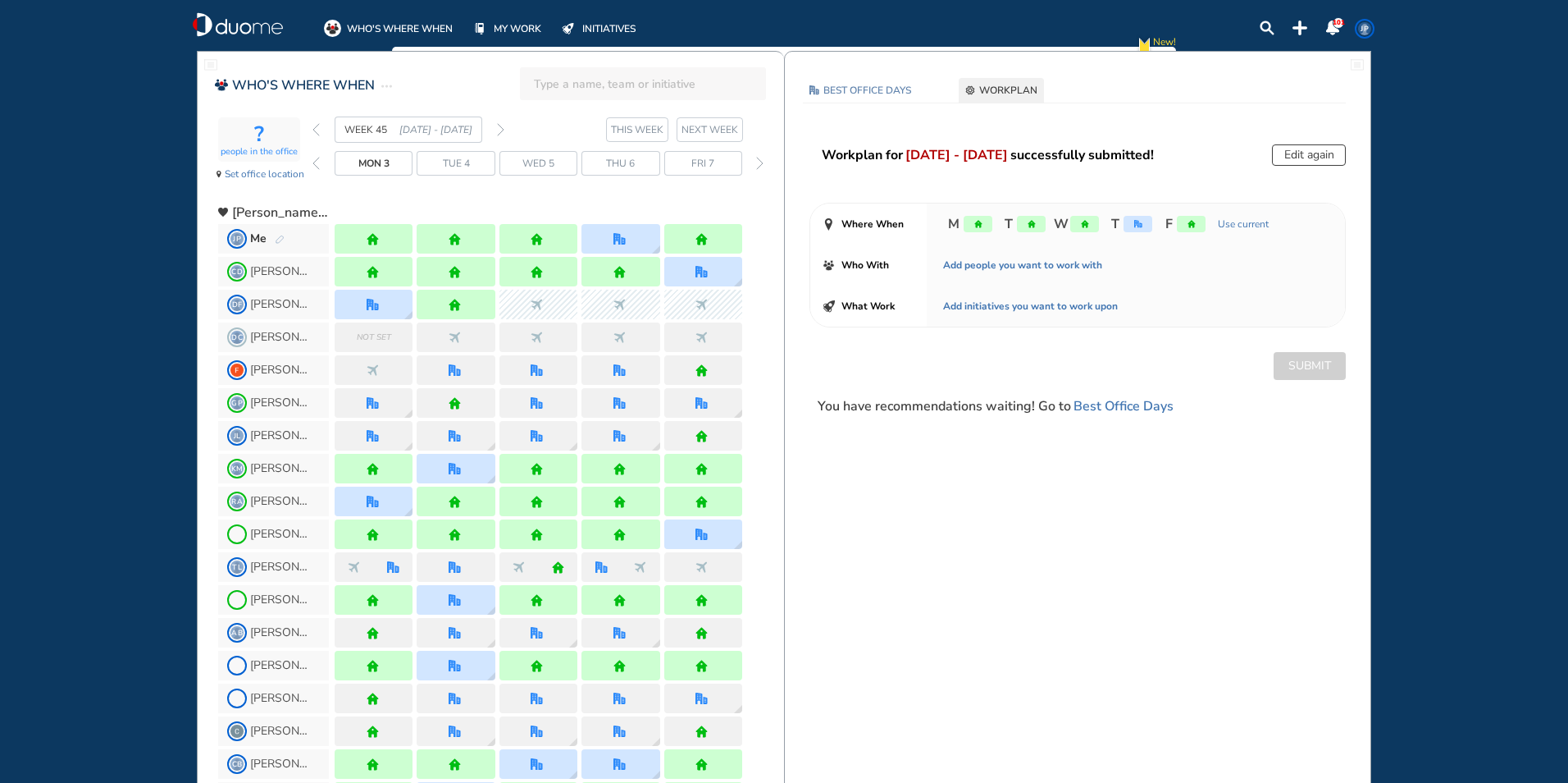
click at [316, 124] on img "back week" at bounding box center [316, 129] width 7 height 13
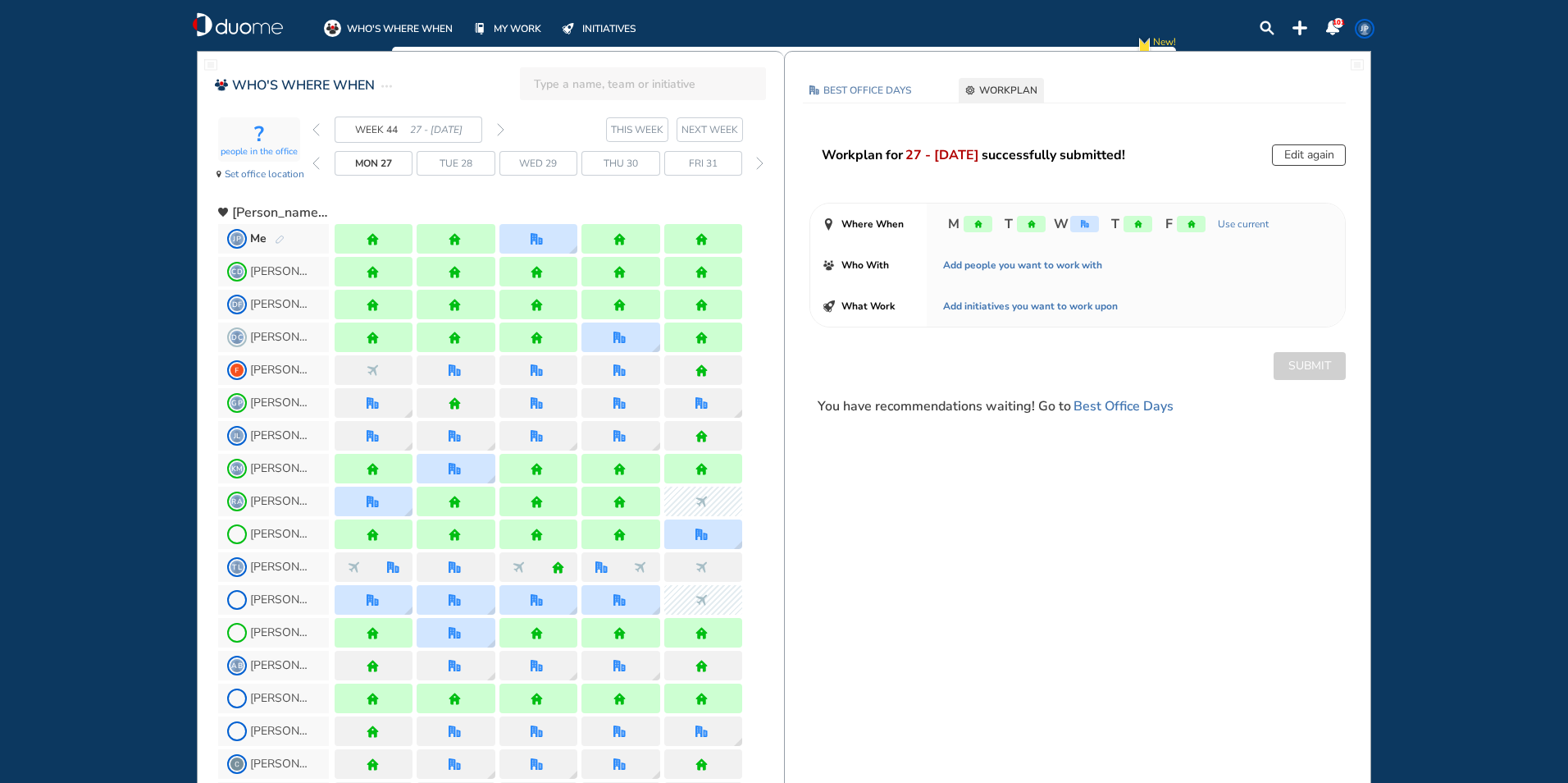
click at [316, 124] on img "back week" at bounding box center [316, 129] width 7 height 13
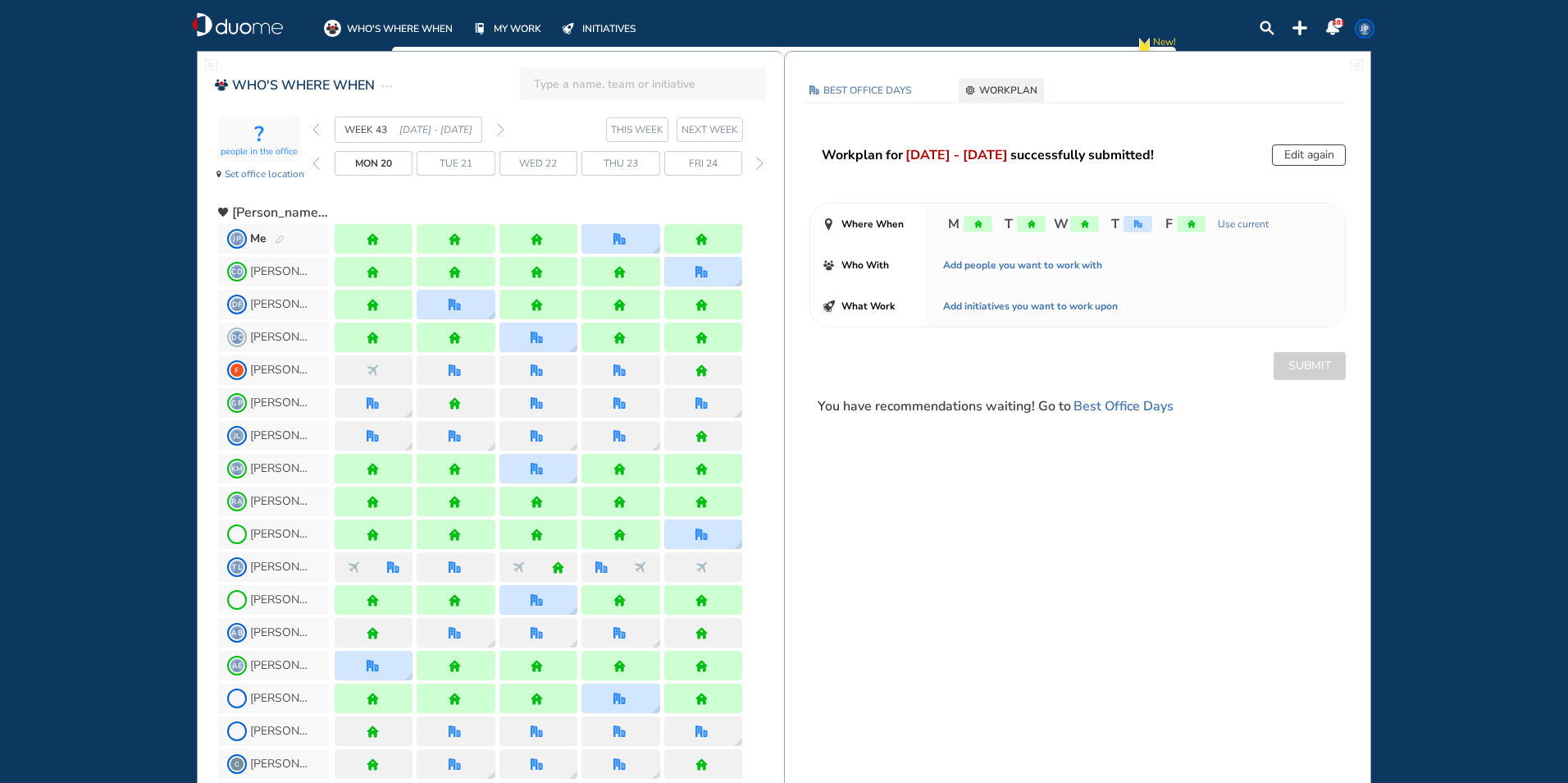
click at [316, 124] on img "back week" at bounding box center [316, 129] width 7 height 13
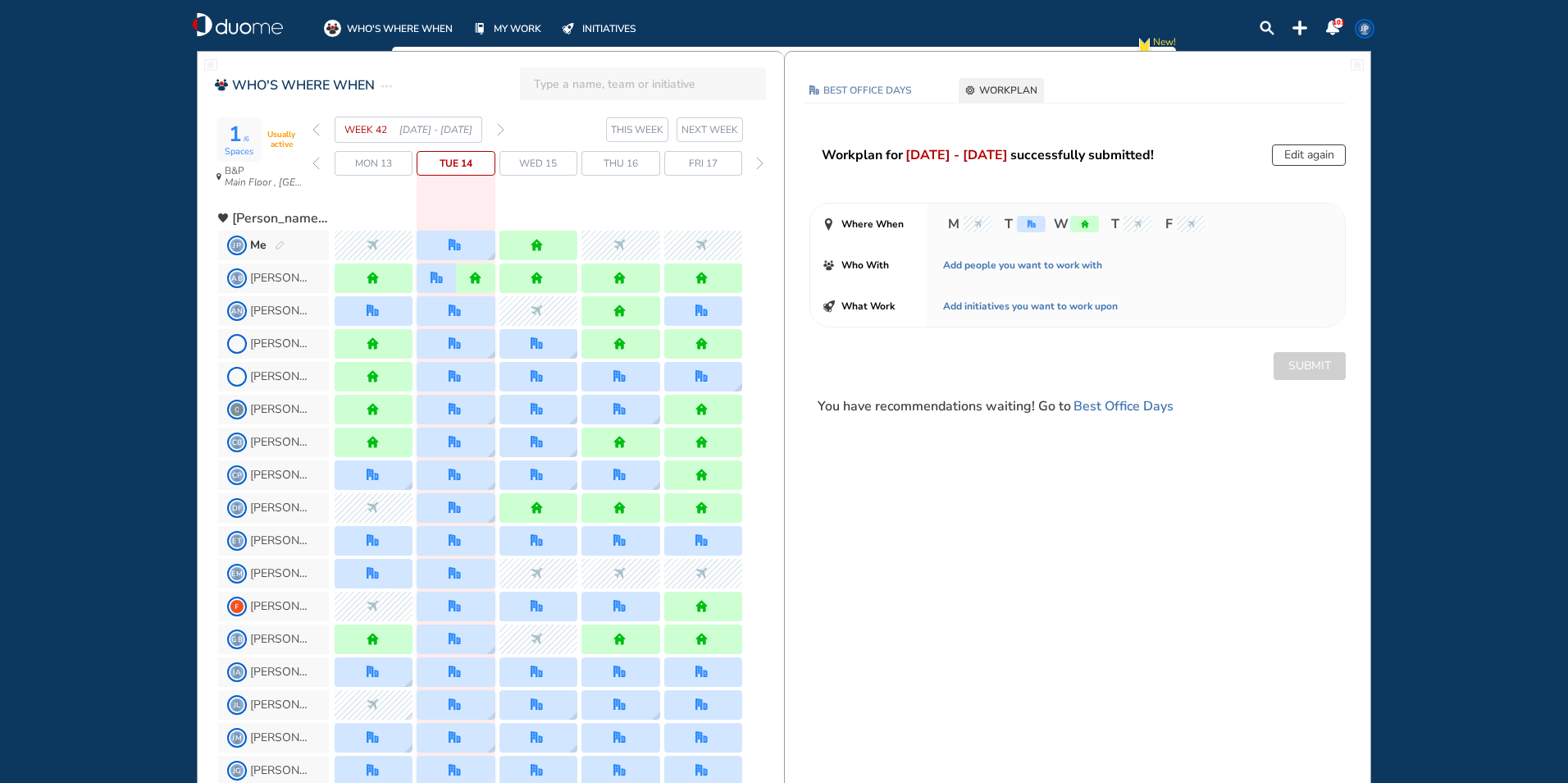
click at [503, 130] on img "forward week" at bounding box center [501, 129] width 7 height 13
